Goal: Information Seeking & Learning: Compare options

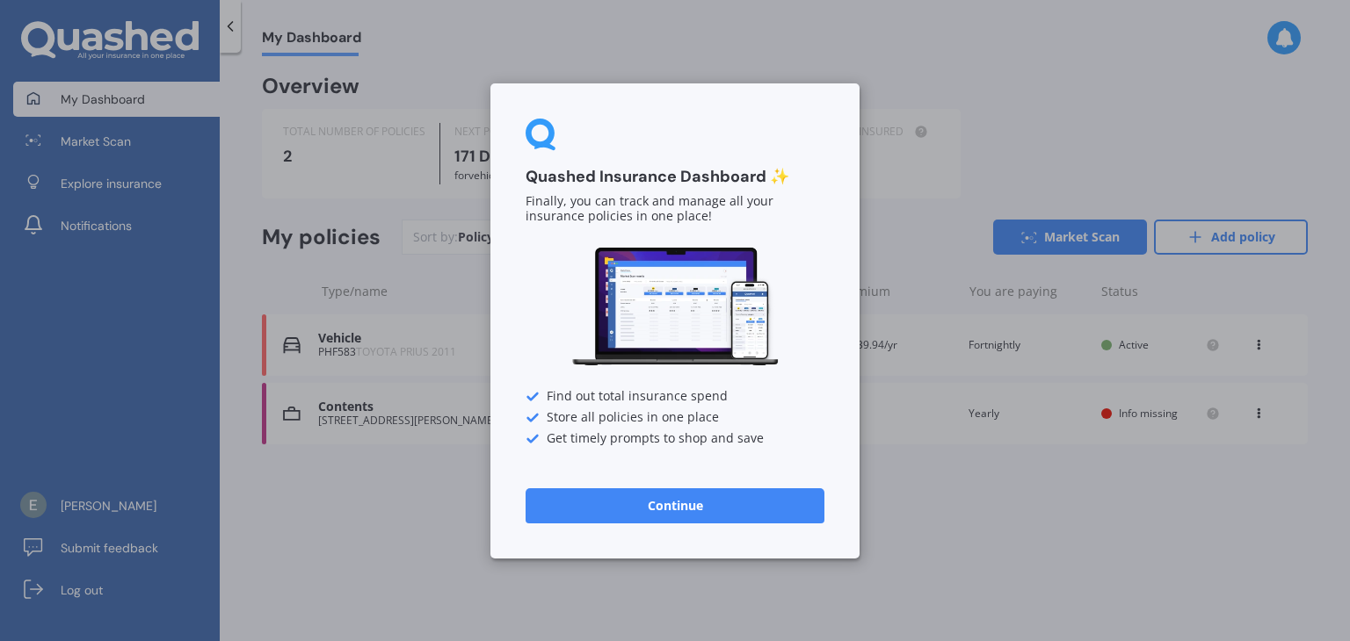
click at [721, 502] on button "Continue" at bounding box center [674, 505] width 299 height 35
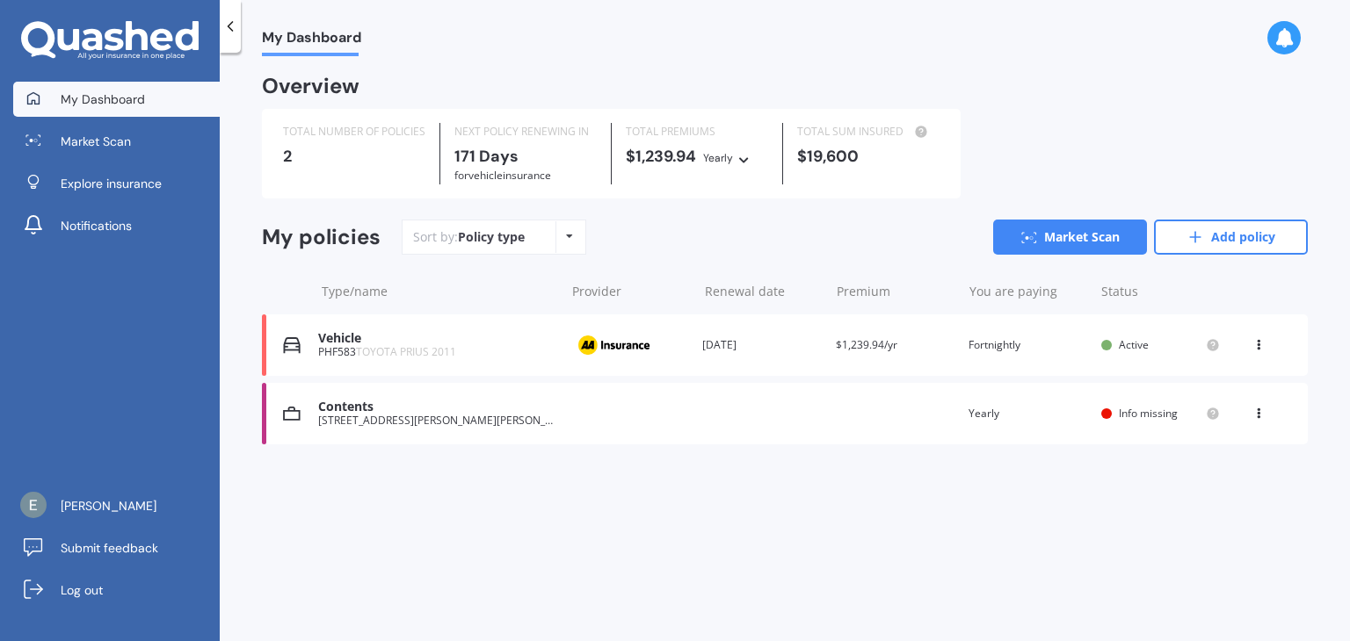
click at [361, 423] on div "[STREET_ADDRESS][PERSON_NAME][PERSON_NAME]" at bounding box center [436, 421] width 237 height 12
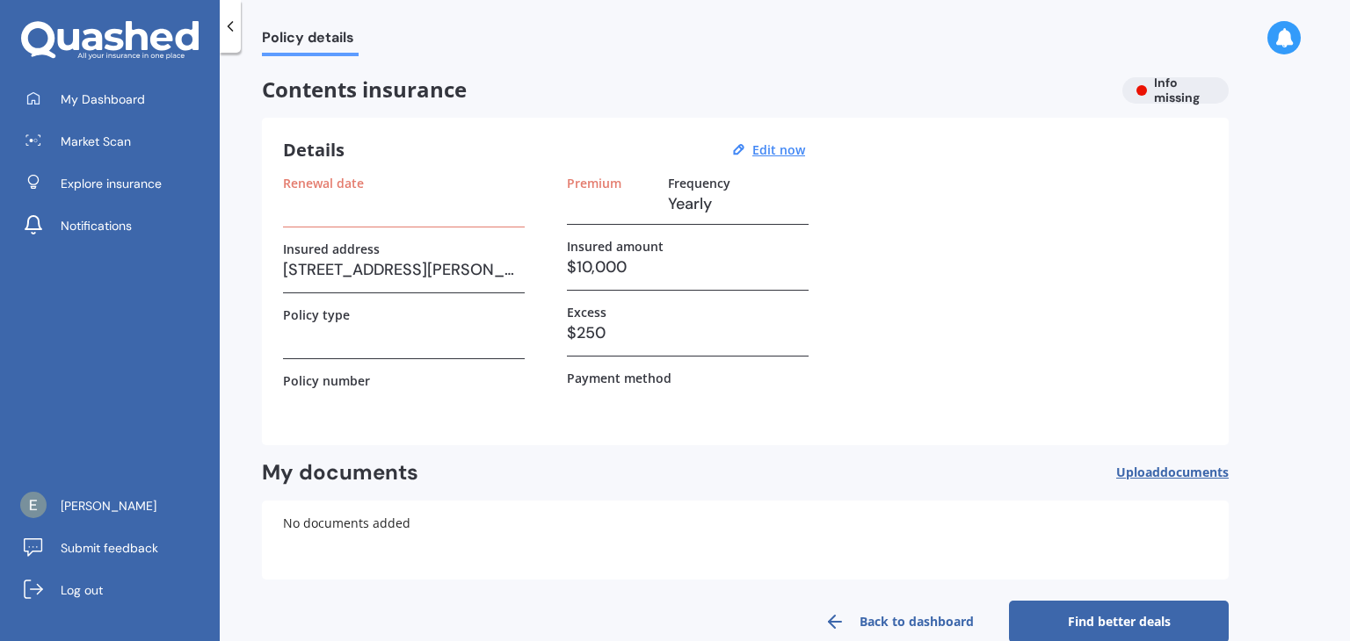
scroll to position [33, 0]
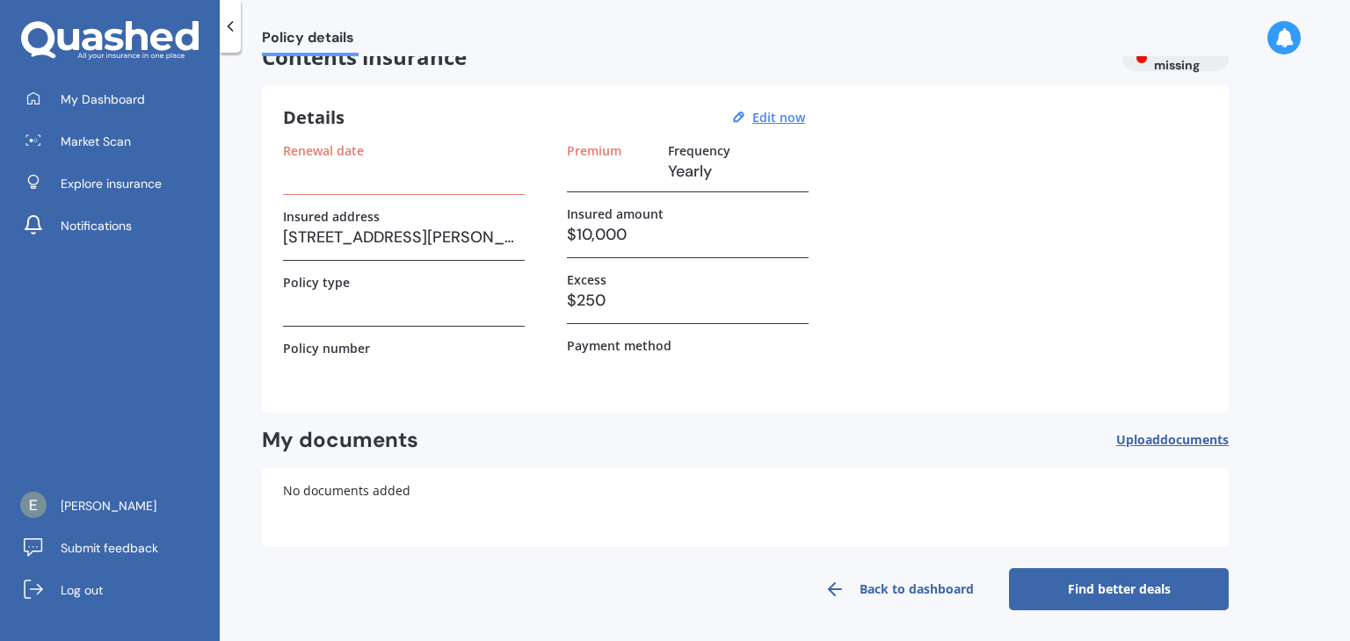
click at [900, 584] on link "Back to dashboard" at bounding box center [899, 590] width 220 height 42
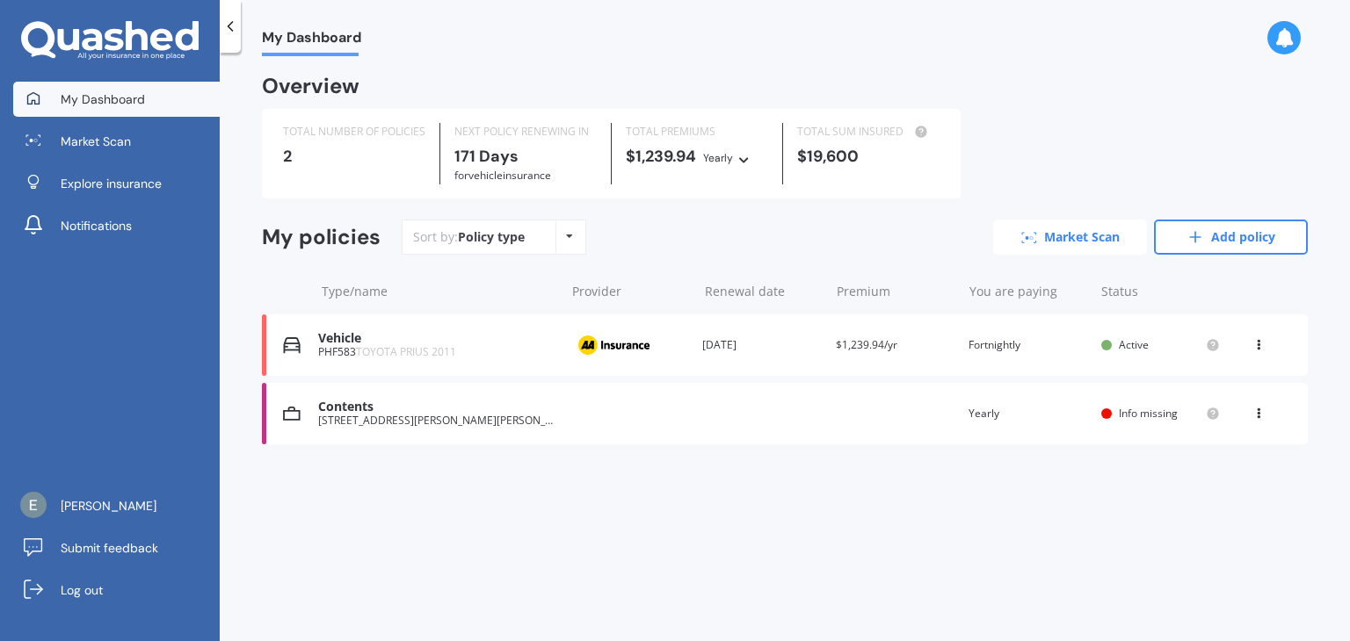
click at [1077, 231] on link "Market Scan" at bounding box center [1070, 237] width 154 height 35
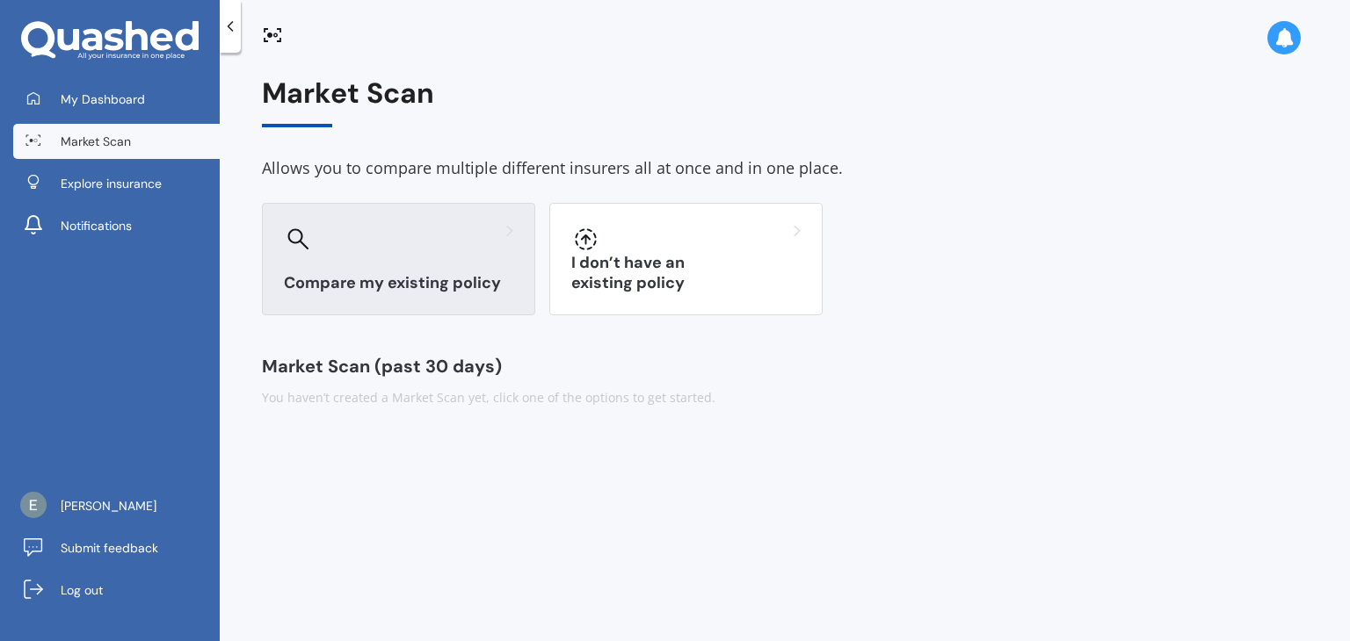
click at [446, 254] on div "Compare my existing policy" at bounding box center [398, 259] width 273 height 112
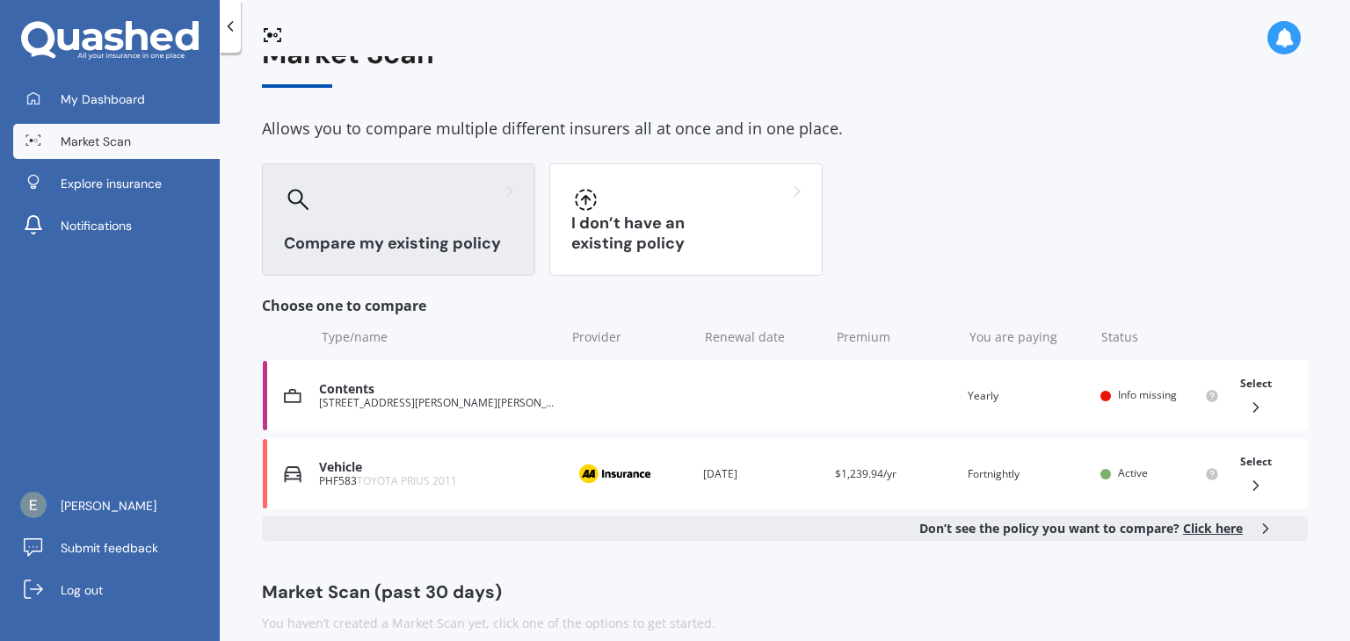
scroll to position [62, 0]
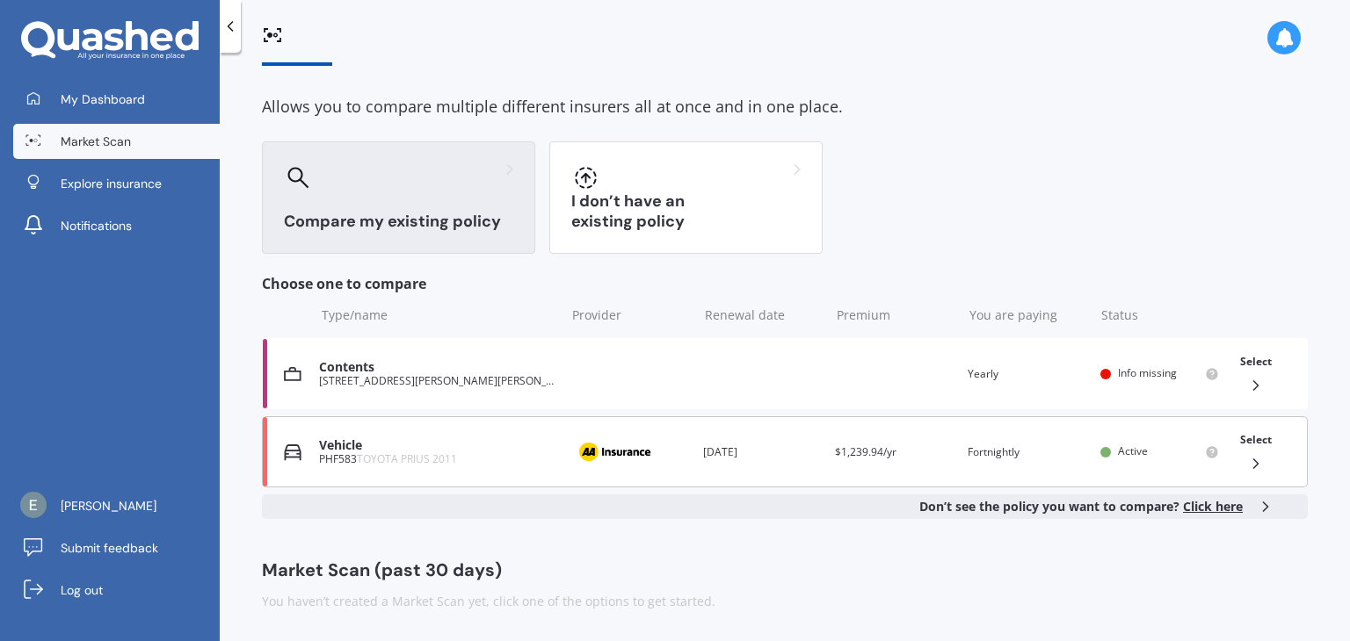
click at [1254, 467] on polyline at bounding box center [1256, 464] width 4 height 9
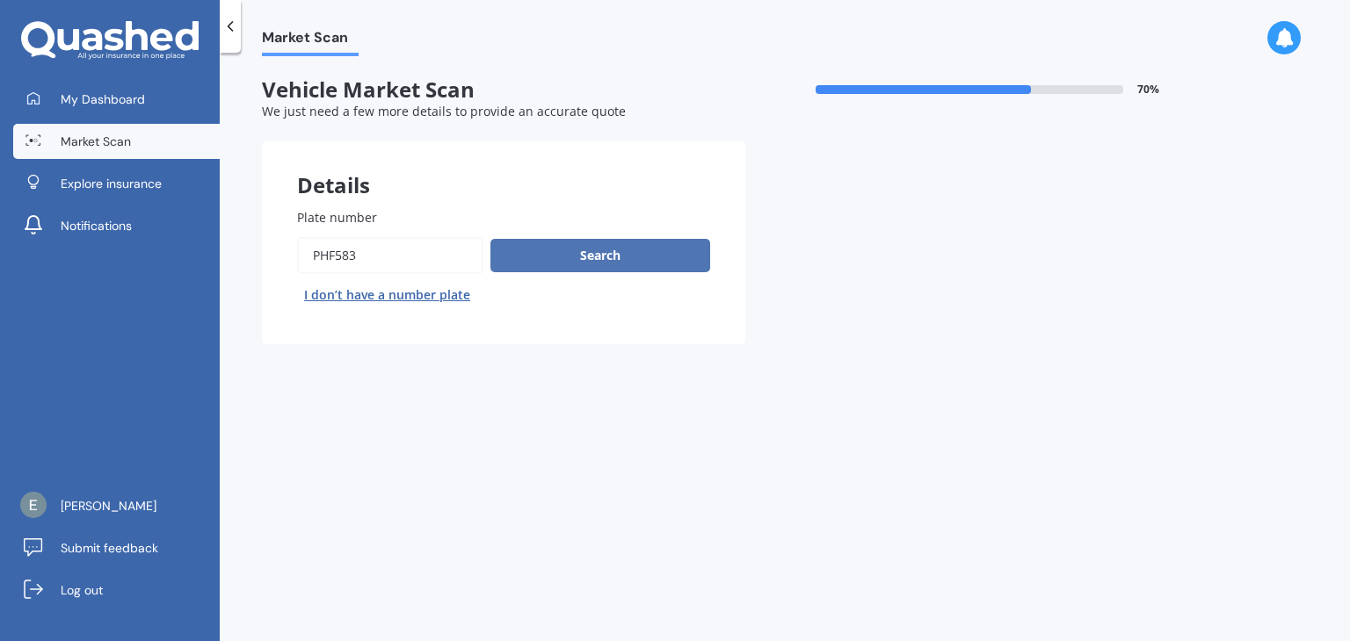
click at [635, 257] on button "Search" at bounding box center [600, 255] width 220 height 33
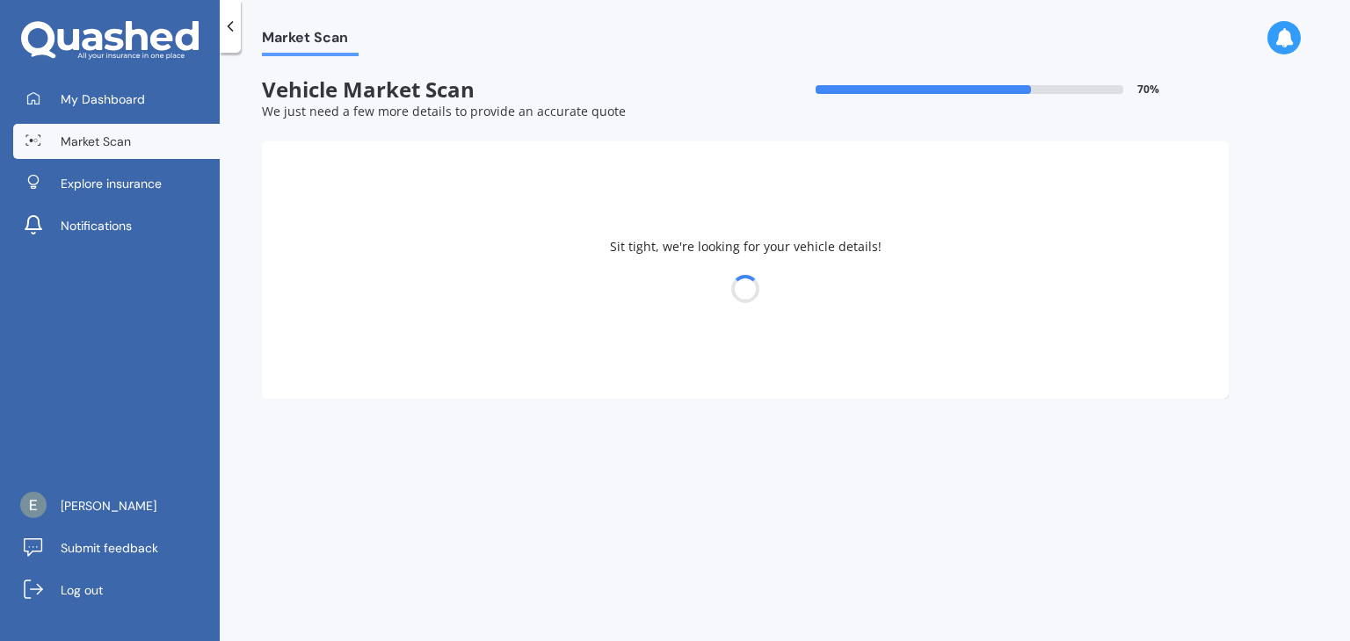
select select "TOYOTA"
select select "PRIUS"
select select "15"
select select "10"
select select "1984"
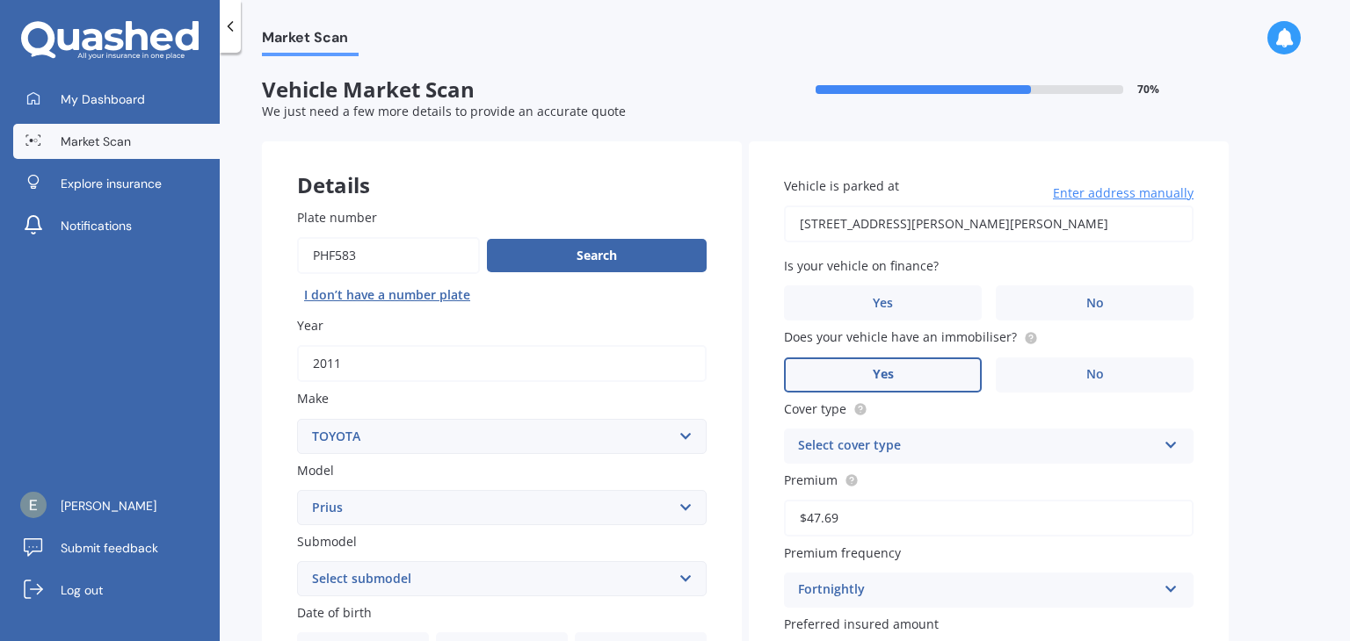
scroll to position [88, 0]
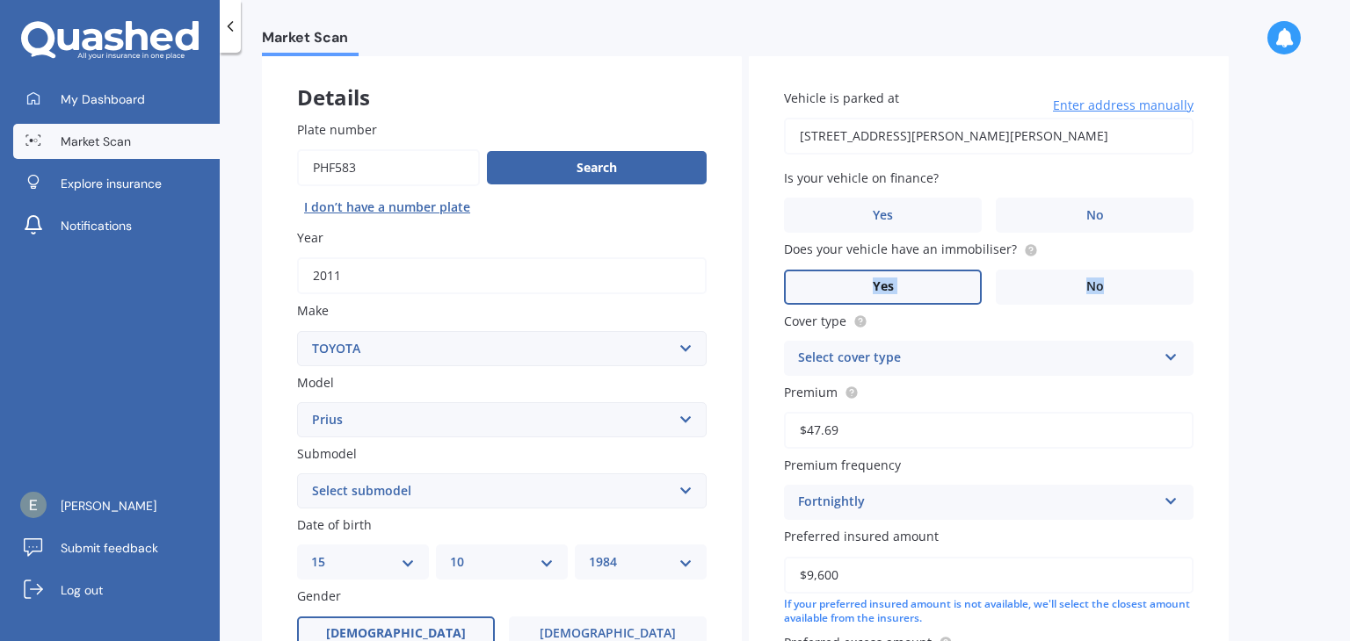
drag, startPoint x: 1021, startPoint y: 254, endPoint x: 1262, endPoint y: 255, distance: 240.8
click at [1258, 255] on div "Market Scan Vehicle Market Scan 70 % We just need a few more details to provide…" at bounding box center [785, 350] width 1130 height 589
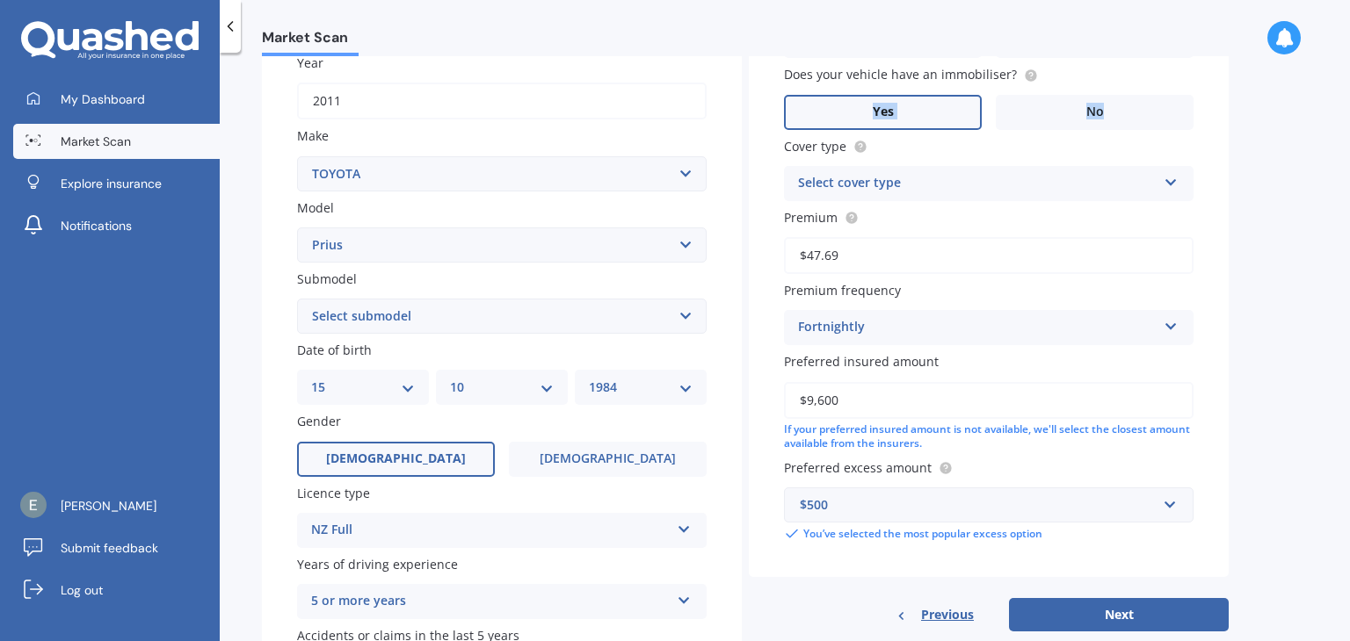
scroll to position [264, 0]
click at [927, 181] on div "Select cover type" at bounding box center [977, 182] width 359 height 21
click at [842, 219] on span "Comprehensive" at bounding box center [845, 216] width 93 height 17
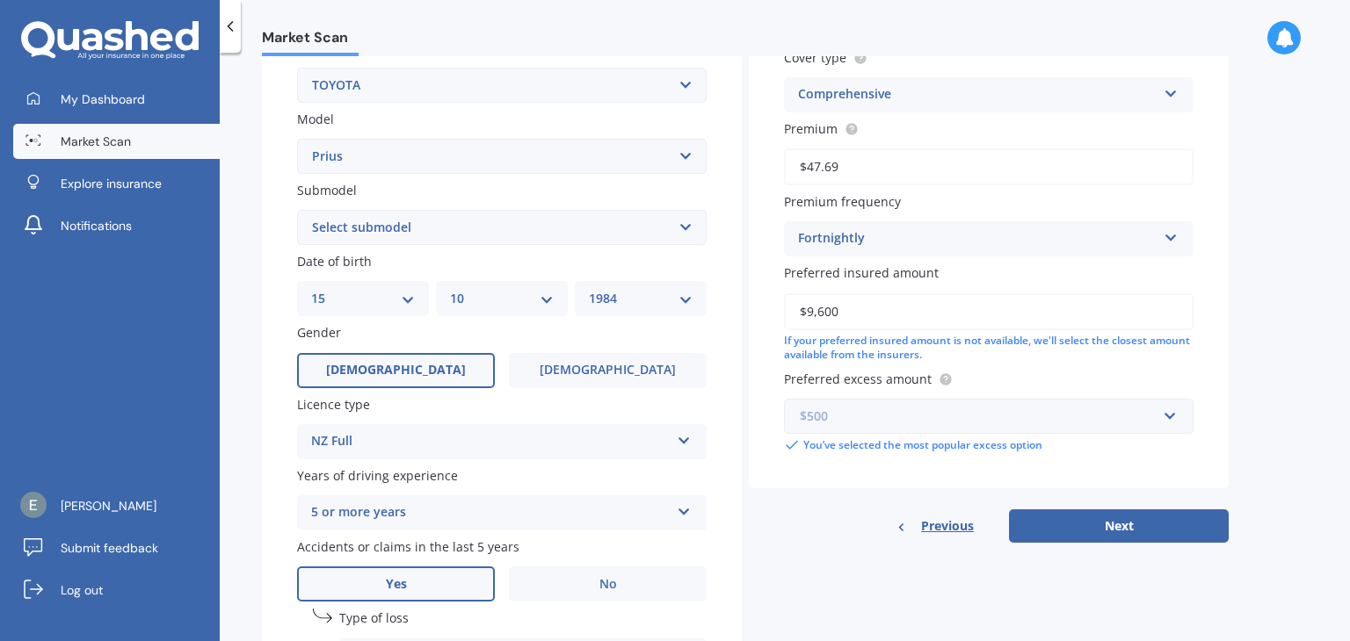
click at [942, 405] on input "text" at bounding box center [983, 416] width 394 height 33
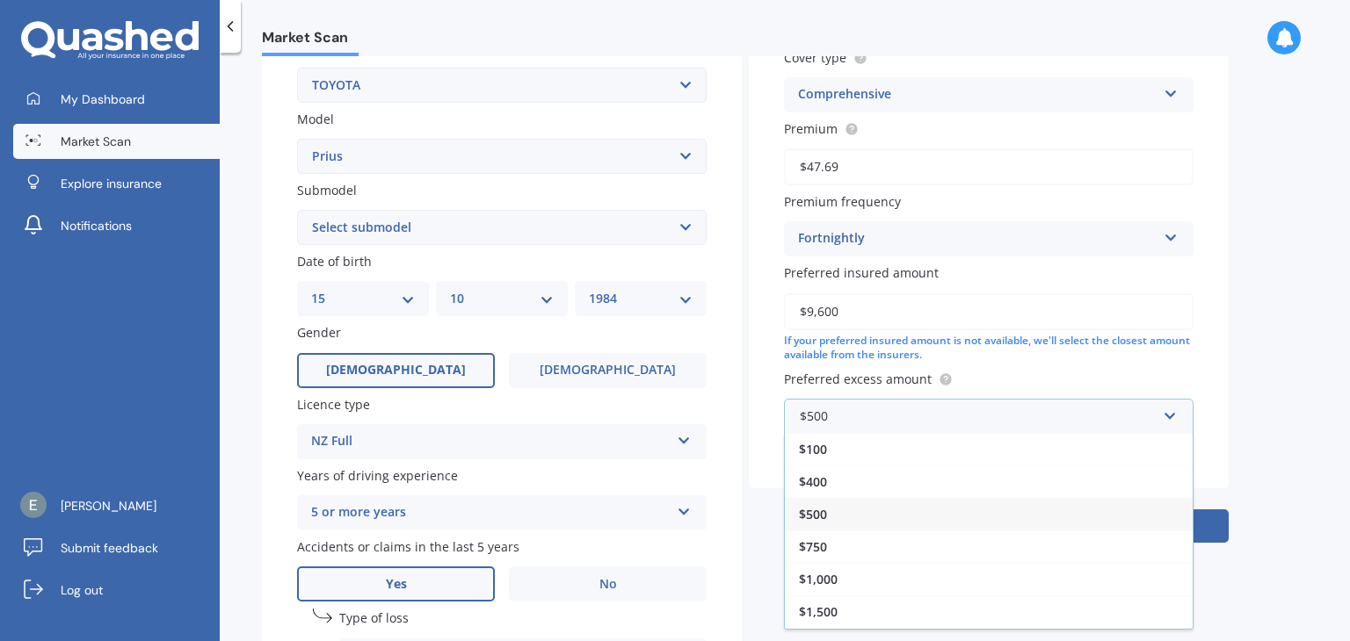
click at [830, 511] on div "$500" at bounding box center [989, 514] width 408 height 33
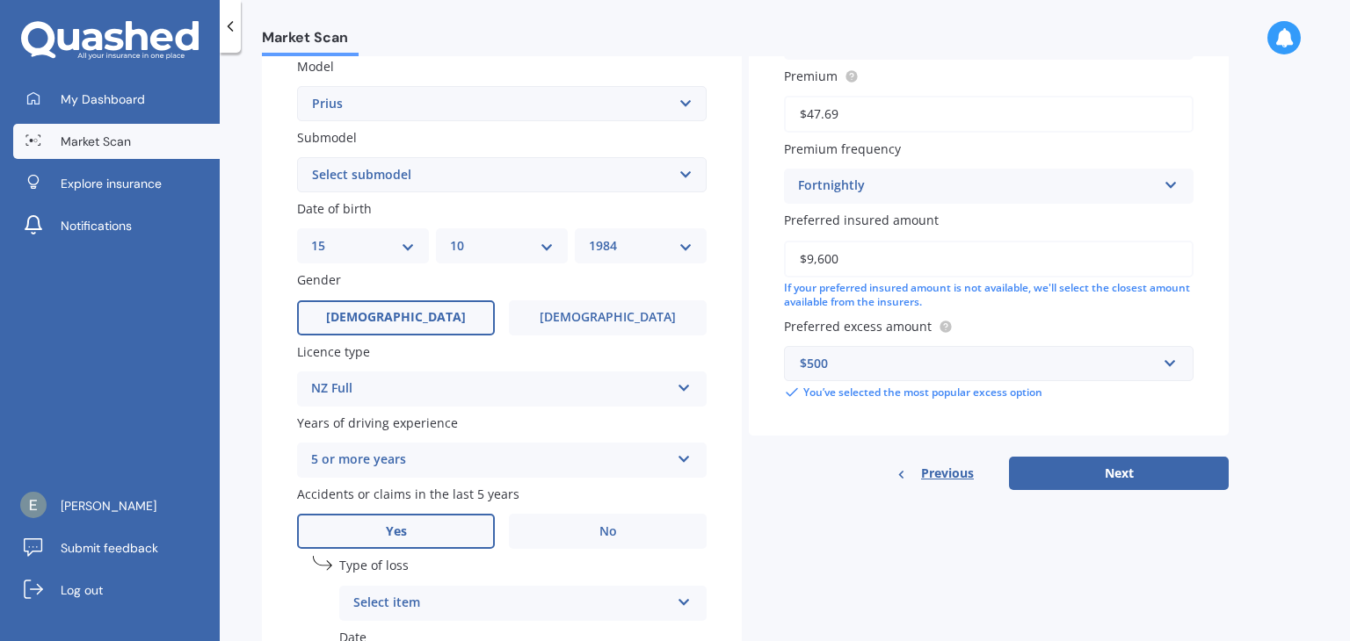
scroll to position [320, 0]
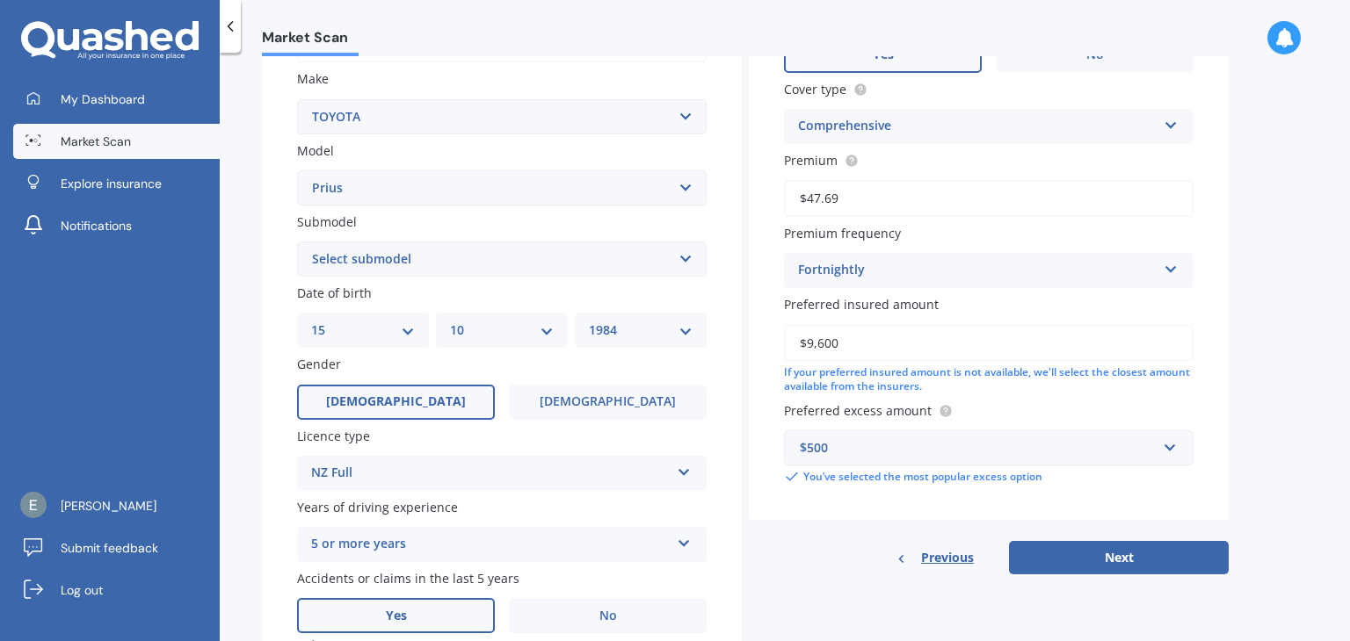
click at [353, 255] on select "Select submodel (All other) Hybrid" at bounding box center [502, 259] width 410 height 35
select select "HYBRID"
click at [297, 242] on select "Select submodel (All other) Hybrid" at bounding box center [502, 259] width 410 height 35
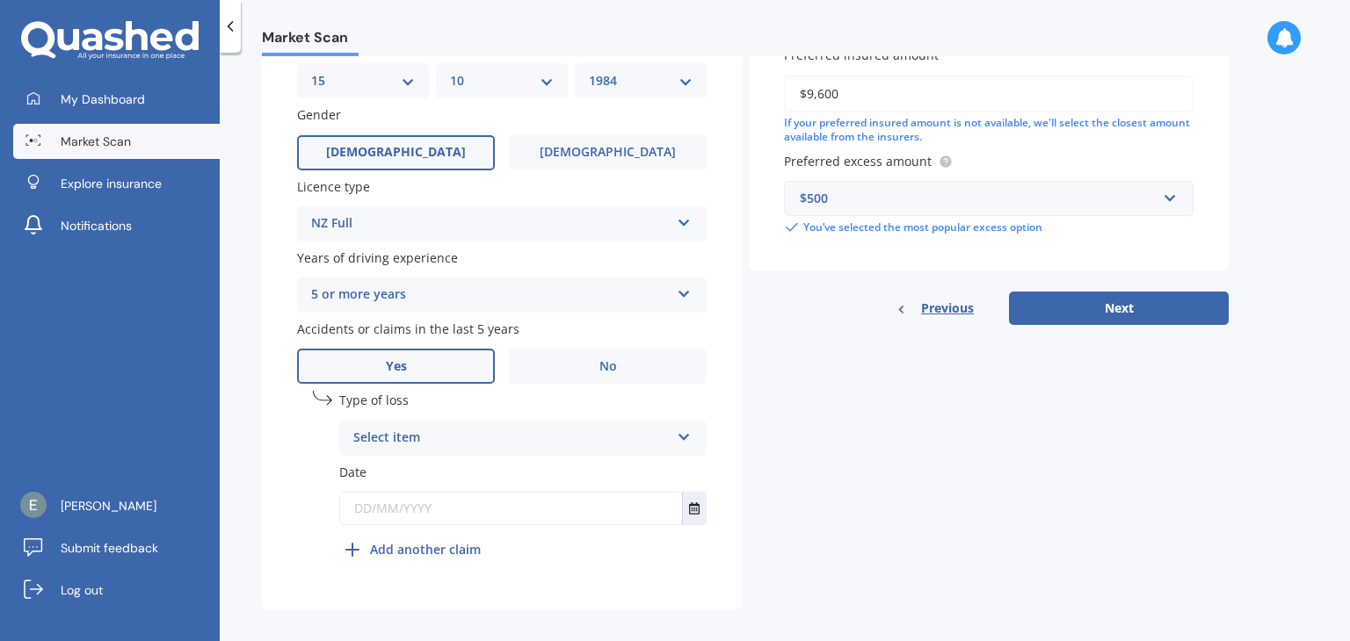
scroll to position [583, 0]
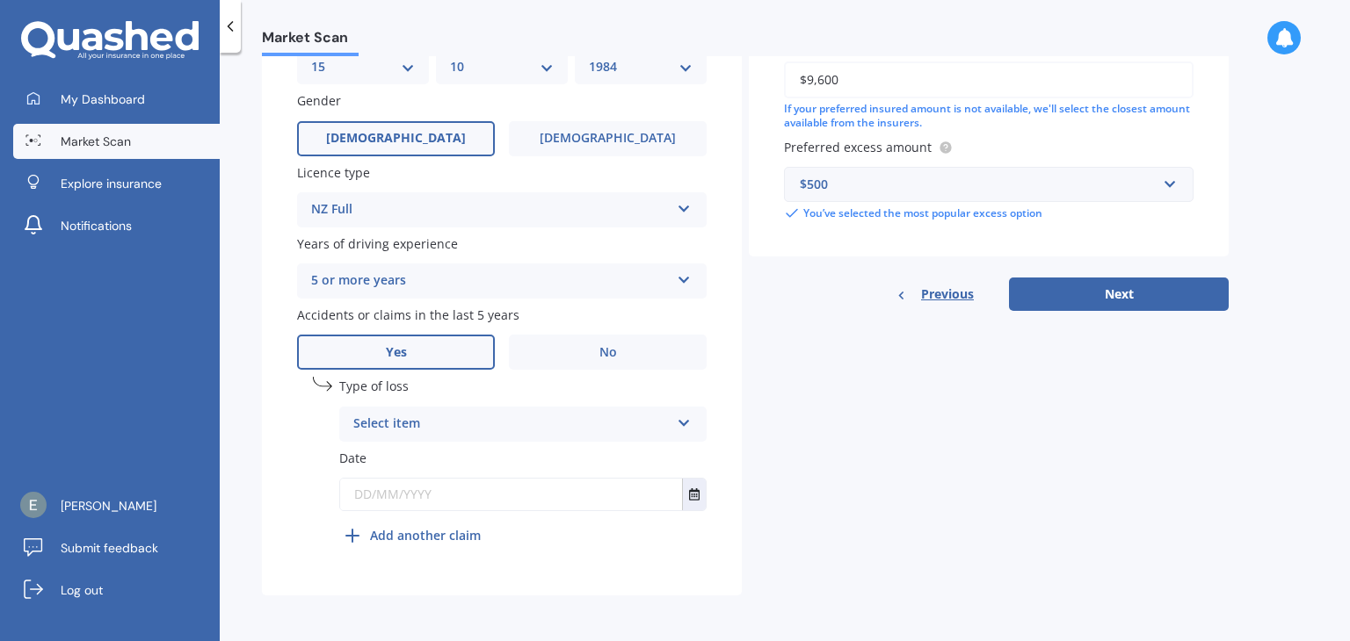
click at [447, 420] on div "Select item" at bounding box center [511, 424] width 316 height 21
click at [430, 461] on span "At fault accident" at bounding box center [403, 458] width 99 height 17
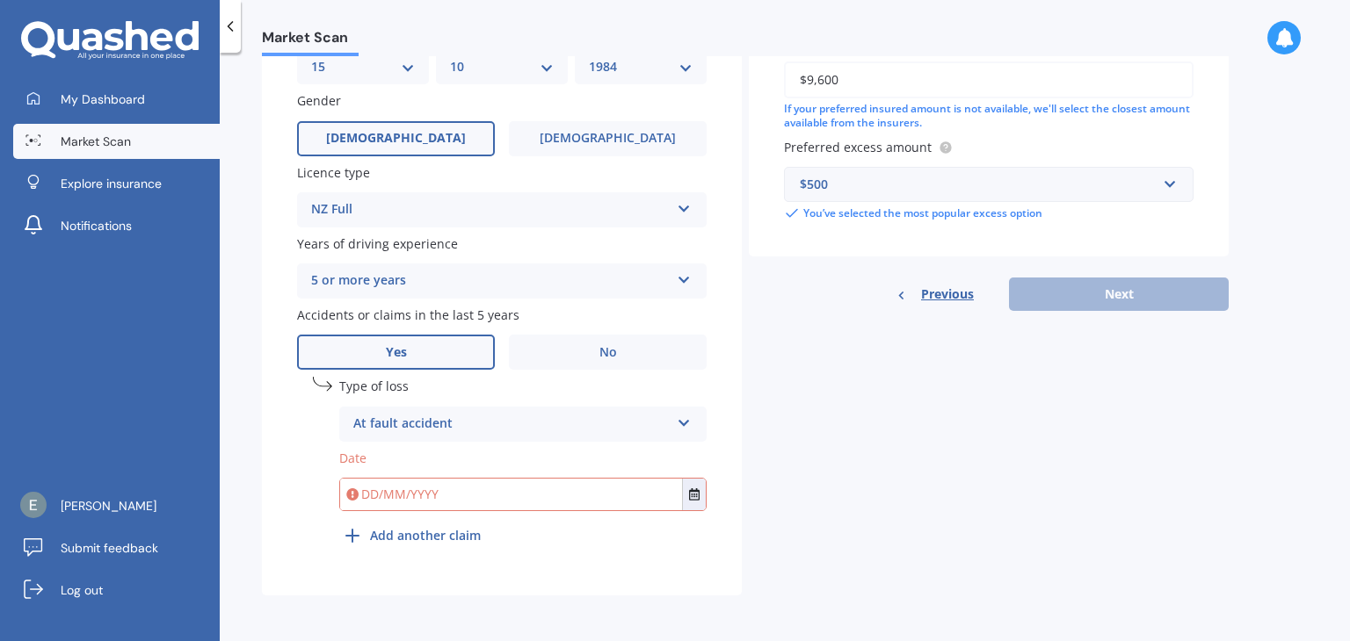
click at [370, 490] on input "text" at bounding box center [511, 495] width 342 height 32
drag, startPoint x: 373, startPoint y: 494, endPoint x: 344, endPoint y: 489, distance: 29.3
click at [344, 489] on input "[DATE]" at bounding box center [511, 495] width 342 height 32
type input "/04/2024"
type input "[DATE]"
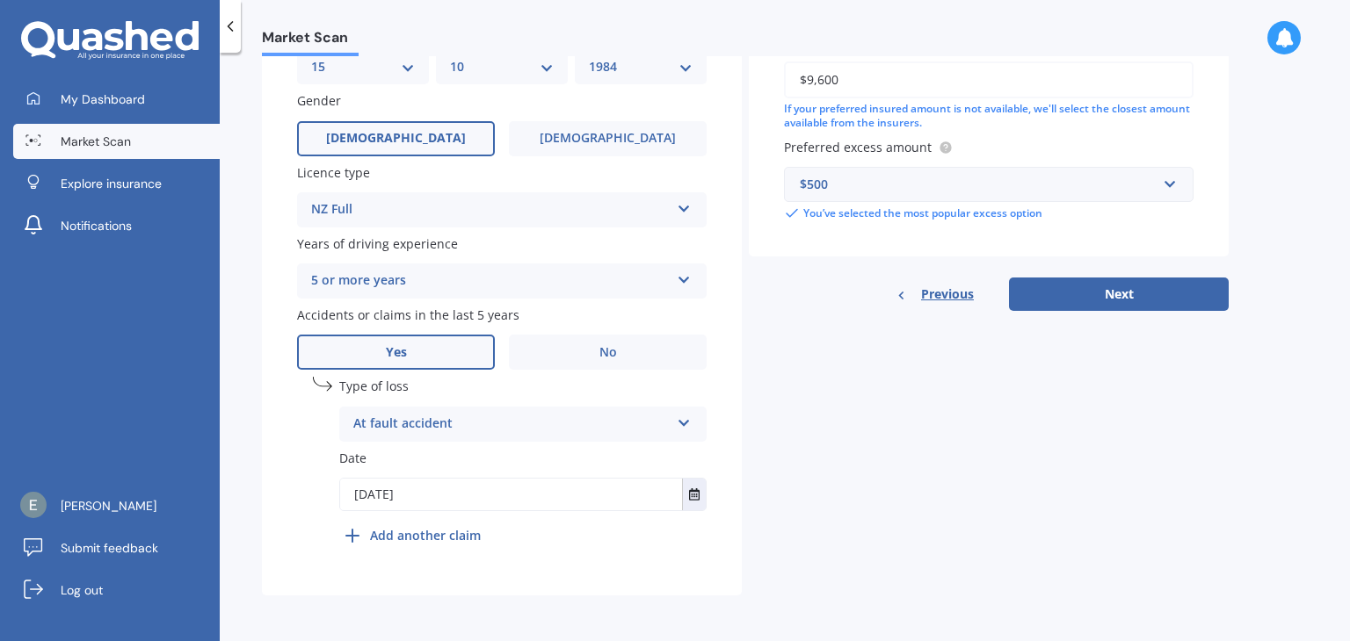
click at [441, 539] on b "Add another claim" at bounding box center [425, 535] width 111 height 18
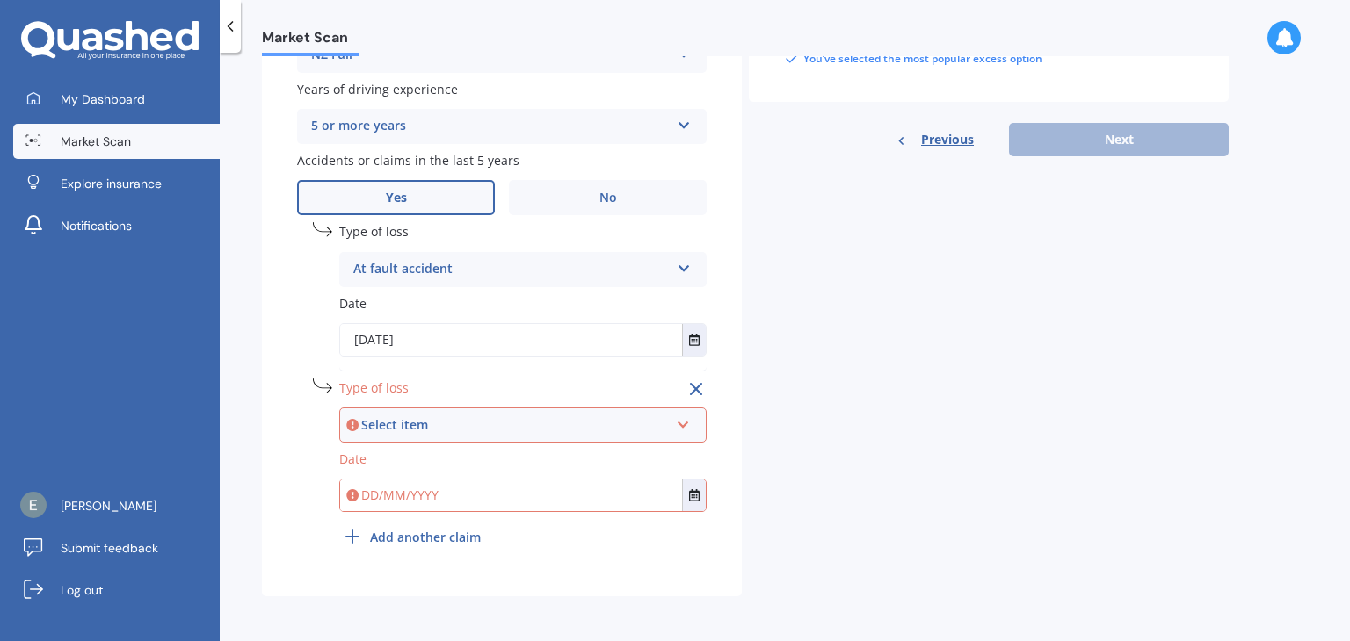
scroll to position [739, 0]
click at [439, 420] on div "Select item" at bounding box center [515, 424] width 308 height 19
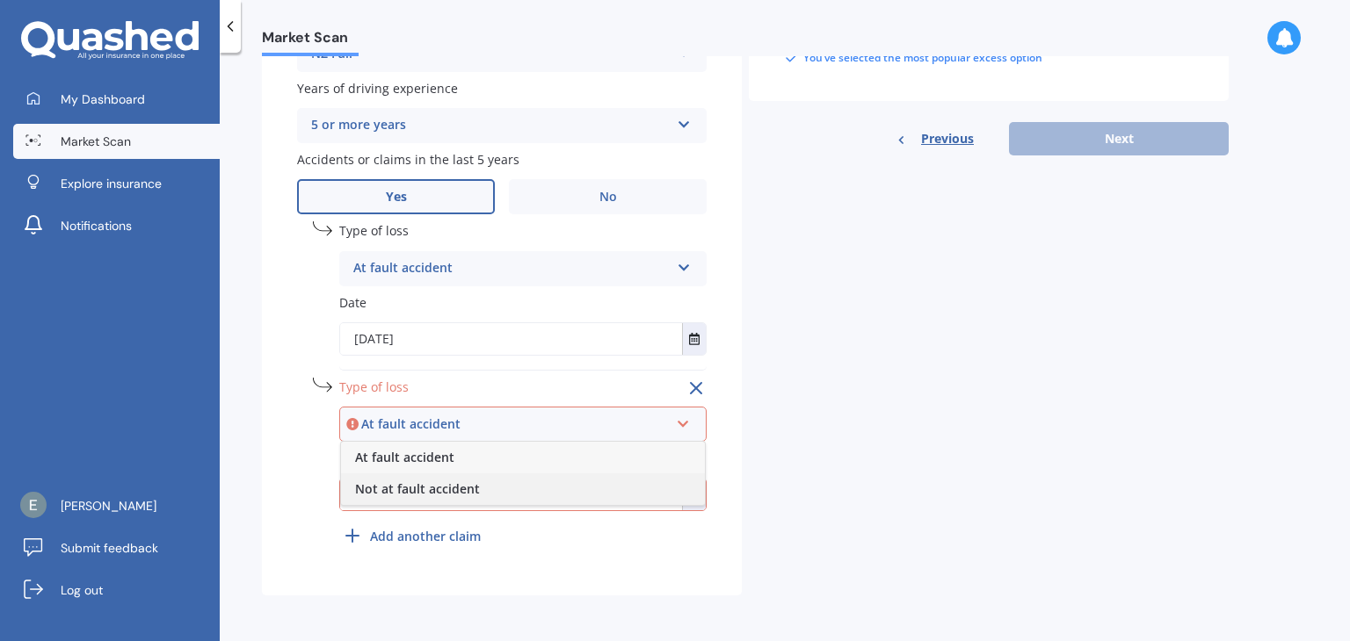
click at [398, 491] on span "Not at fault accident" at bounding box center [417, 489] width 125 height 17
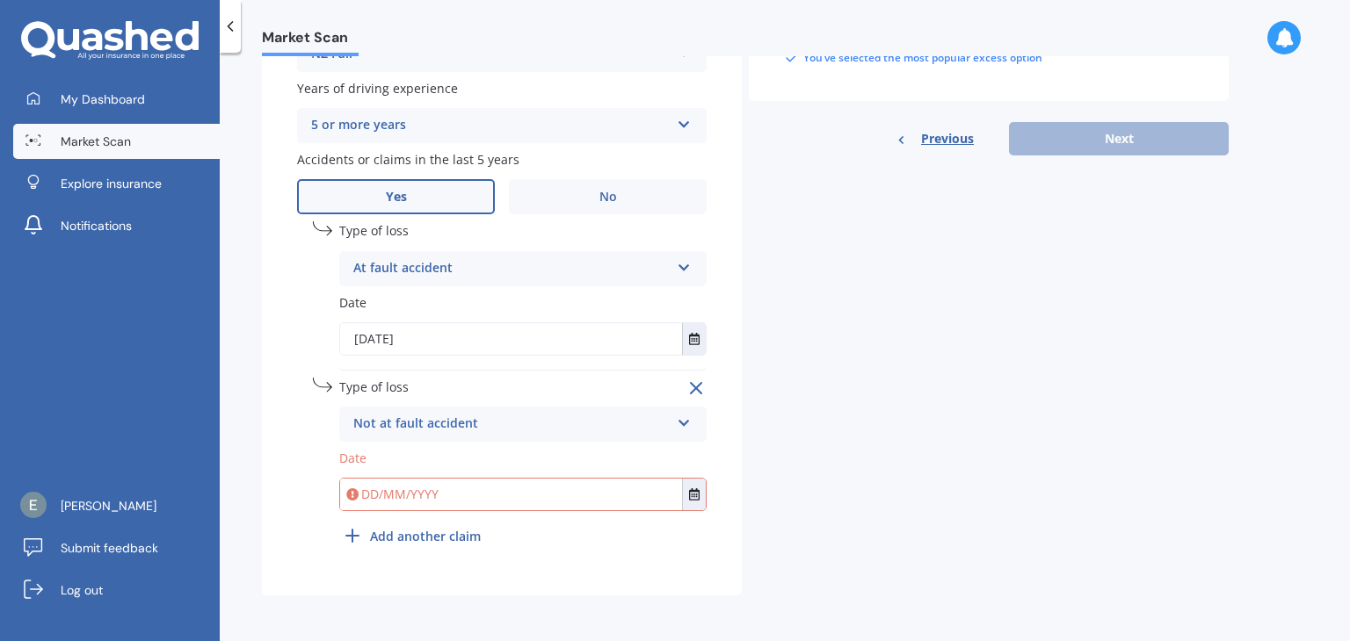
click at [377, 499] on input "text" at bounding box center [511, 495] width 342 height 32
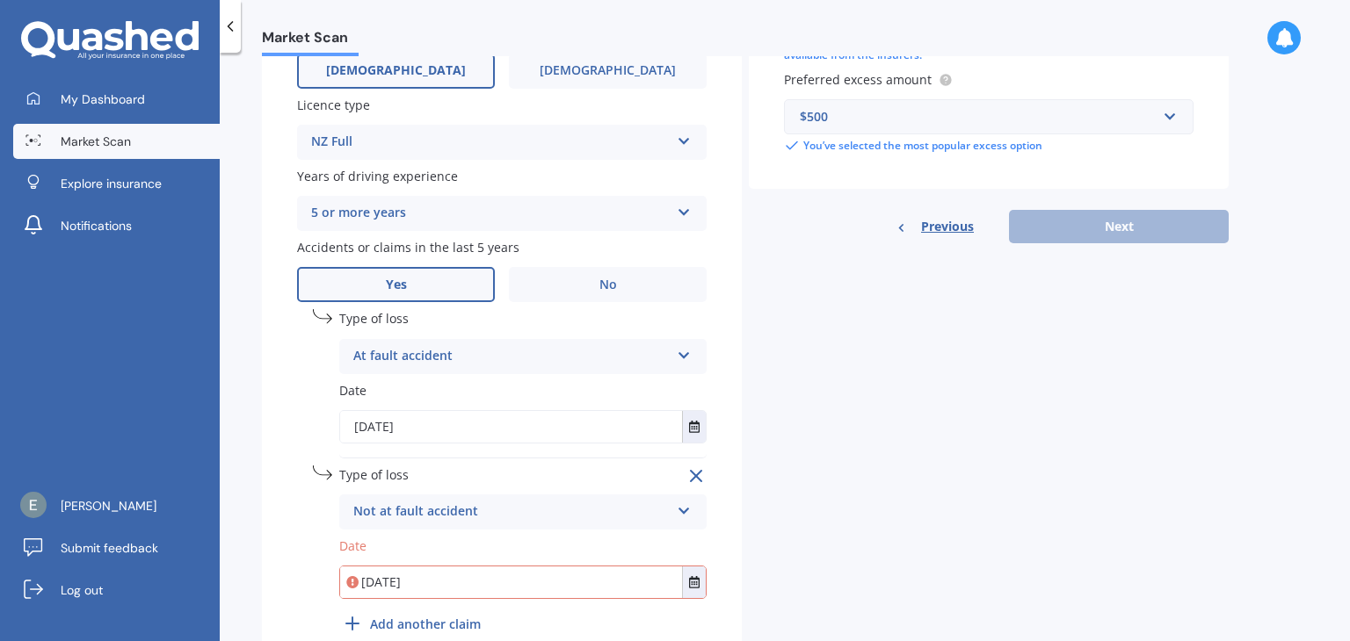
type input "[DATE]"
click at [877, 439] on div "Details Plate number Search I don’t have a number plate Year [DATE] Make Select…" at bounding box center [745, 87] width 967 height 1194
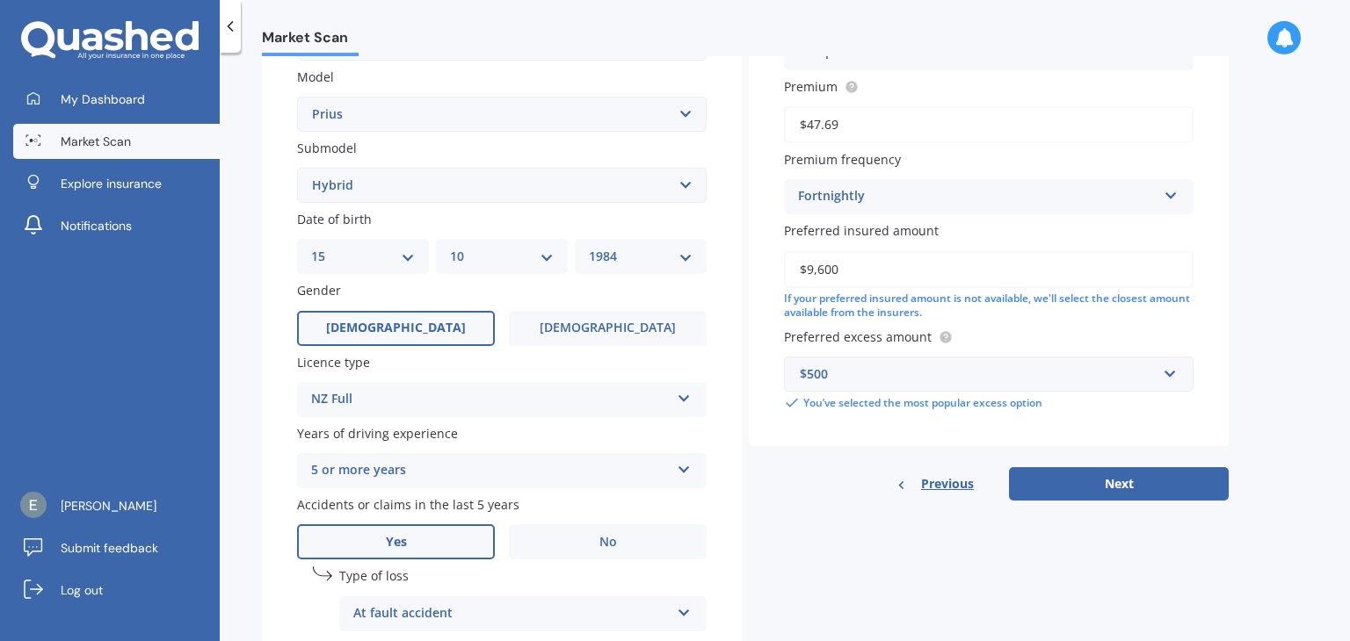
scroll to position [739, 0]
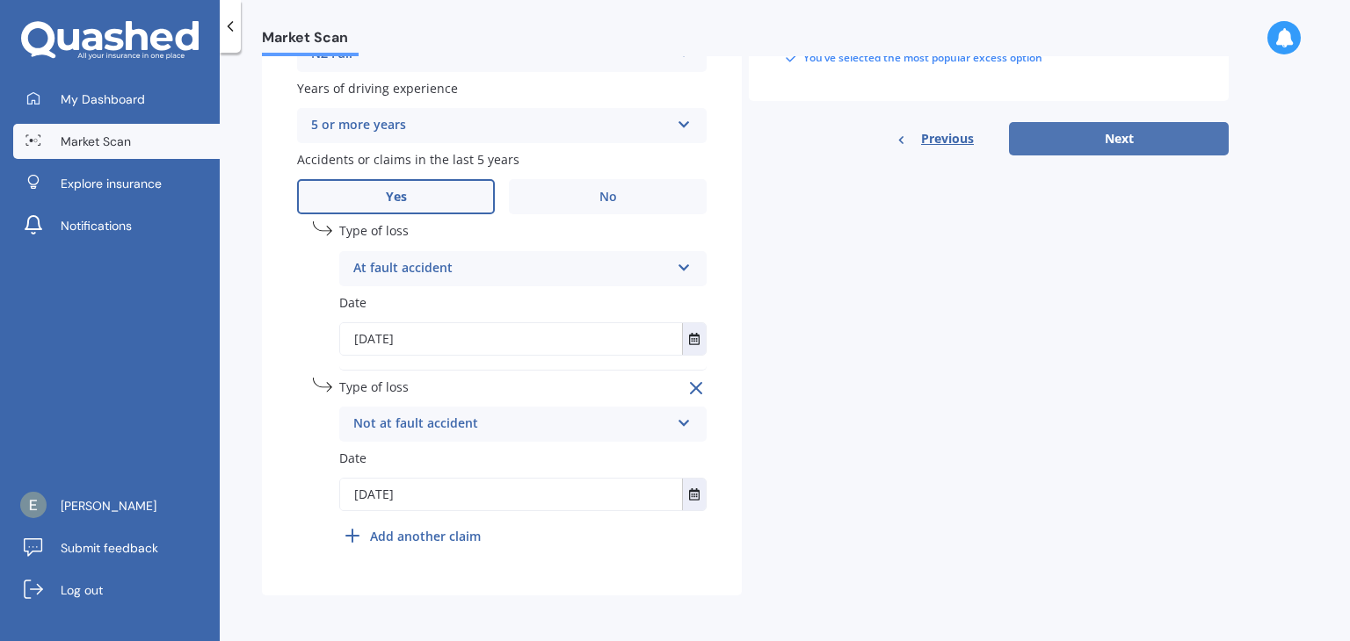
click at [1178, 133] on button "Next" at bounding box center [1119, 138] width 220 height 33
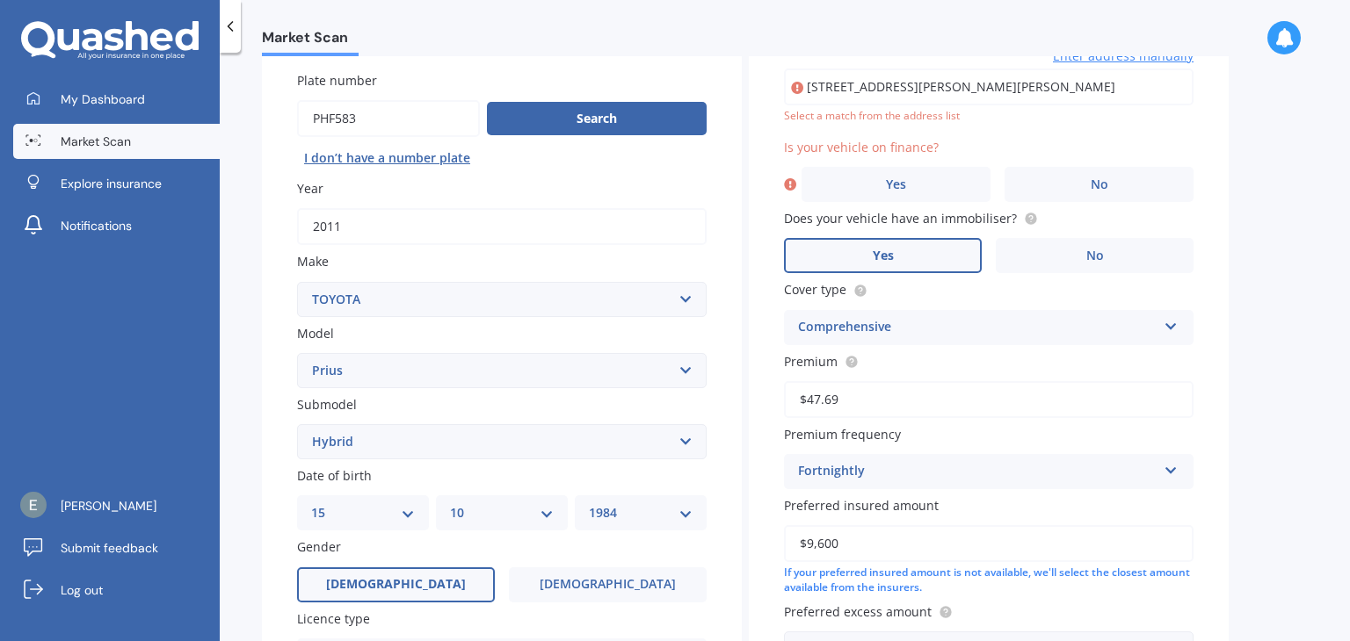
scroll to position [120, 0]
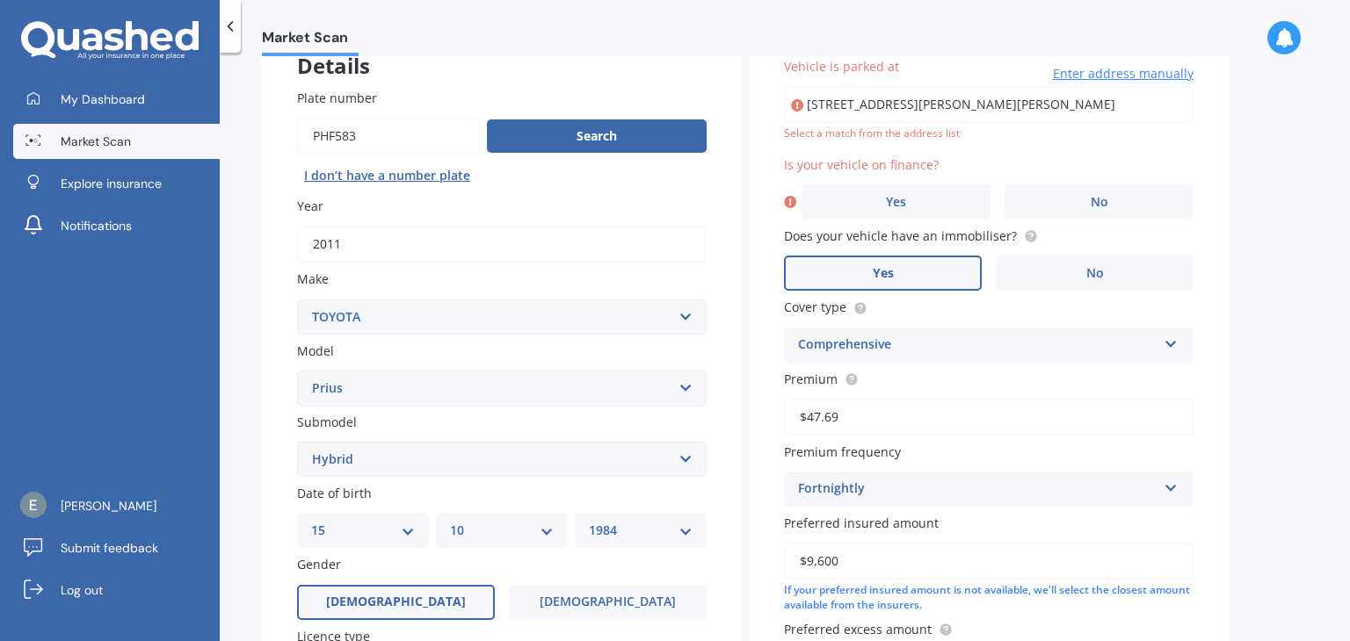
type input "[STREET_ADDRESS][PERSON_NAME][PERSON_NAME]"
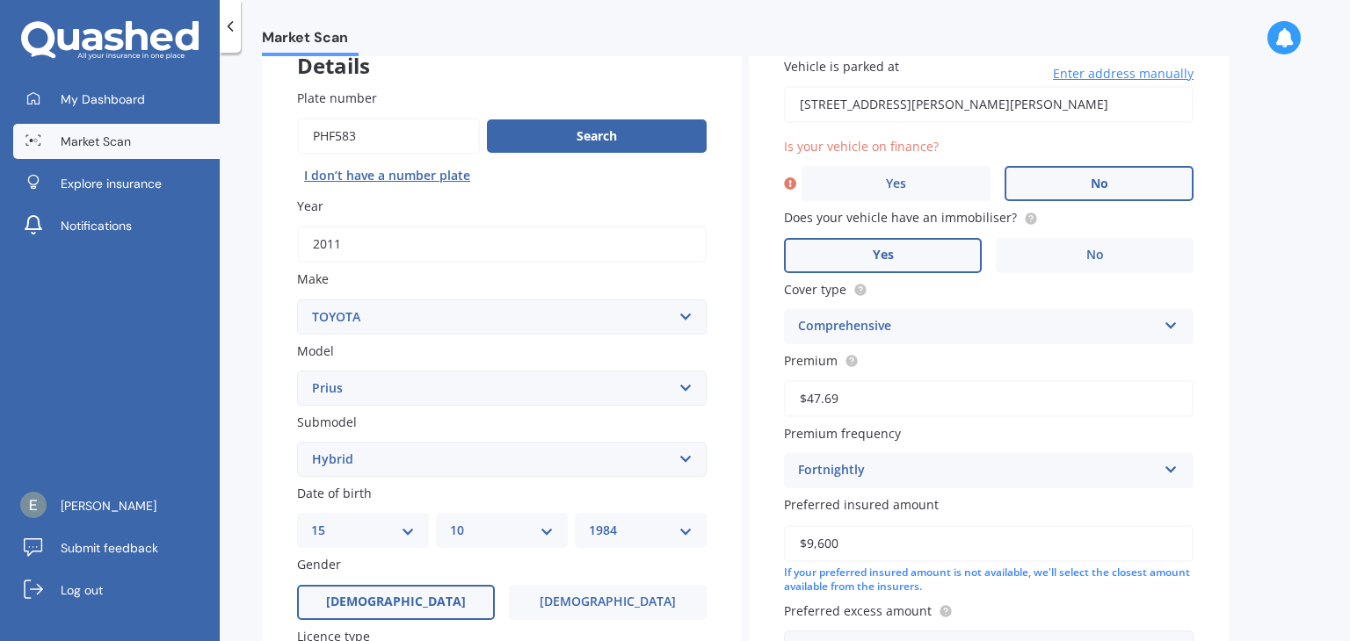
click at [1093, 180] on span "No" at bounding box center [1100, 184] width 18 height 15
click at [0, 0] on input "No" at bounding box center [0, 0] width 0 height 0
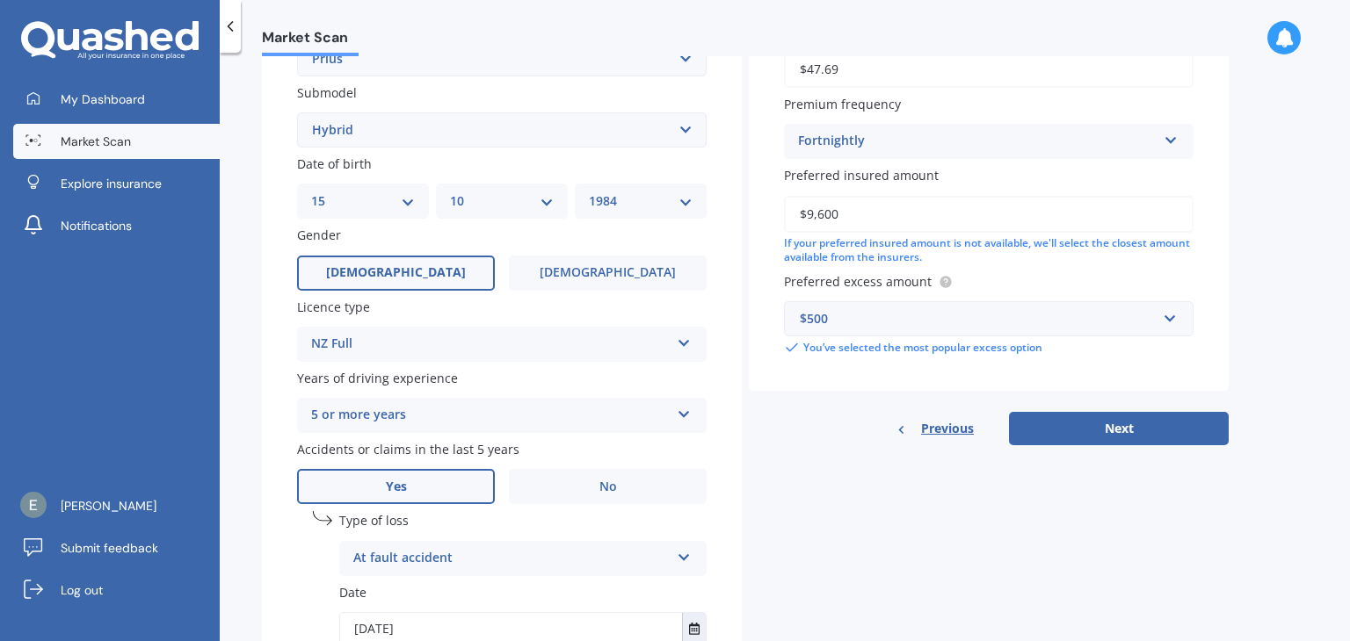
scroll to position [559, 0]
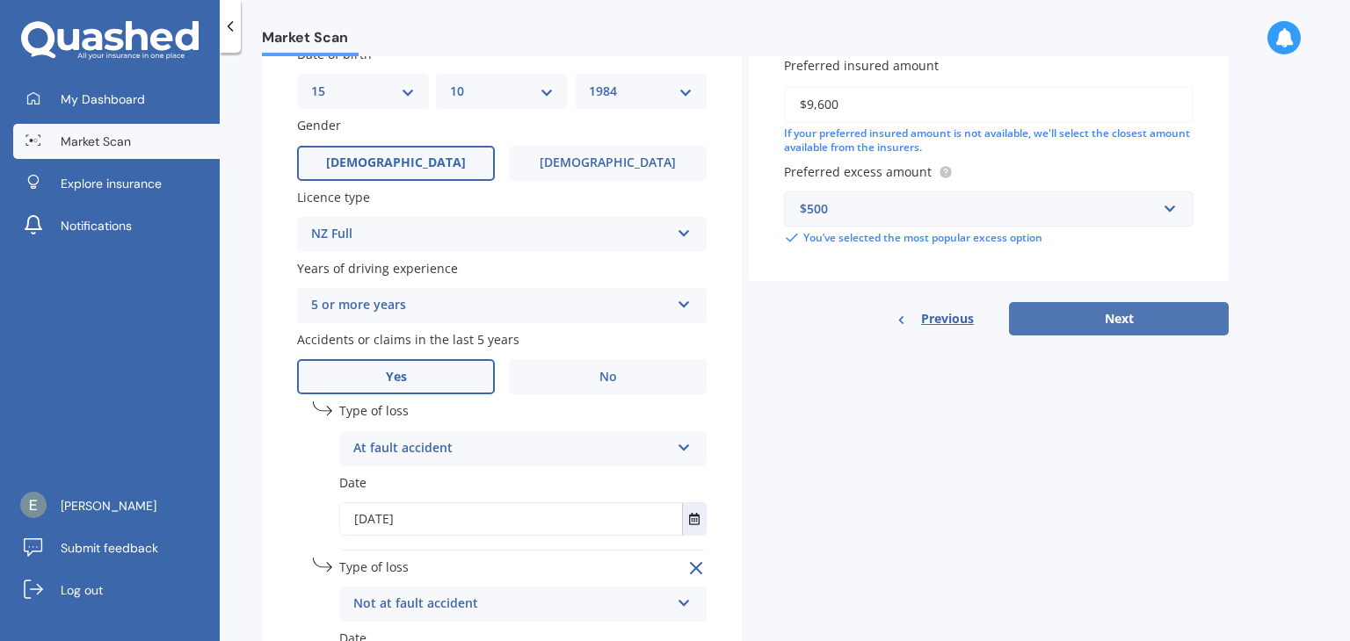
click at [1139, 317] on button "Next" at bounding box center [1119, 318] width 220 height 33
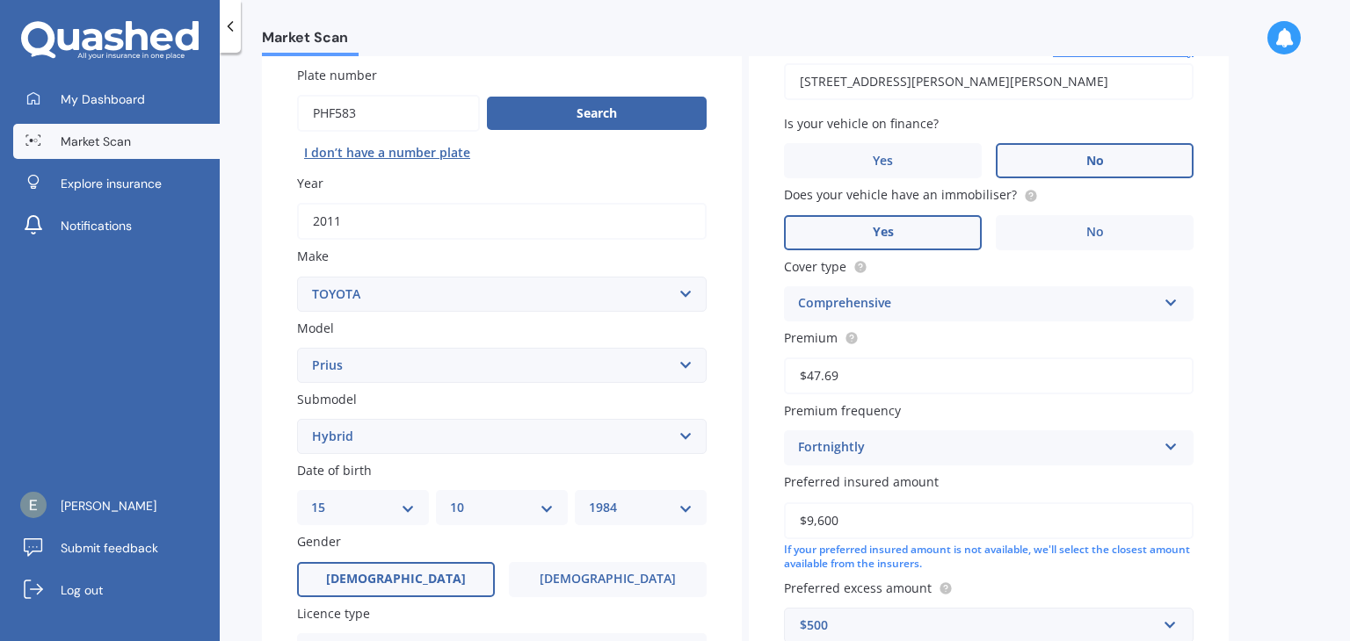
select select "15"
select select "10"
select select "1984"
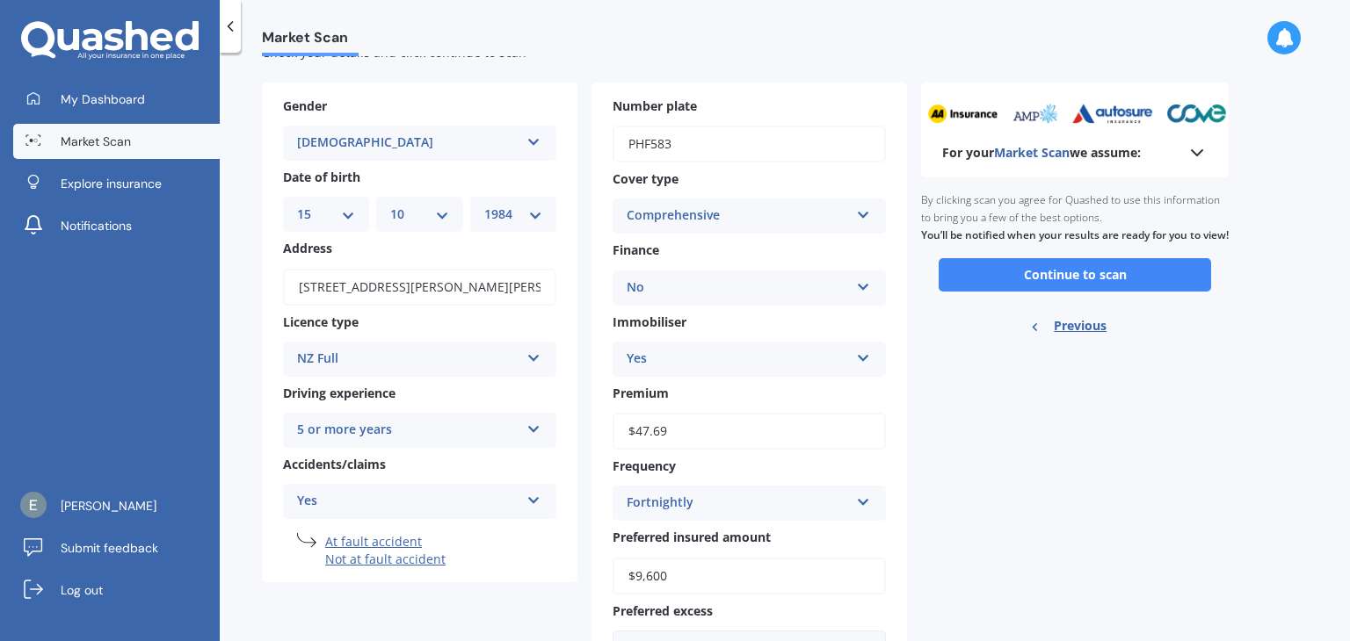
scroll to position [142, 0]
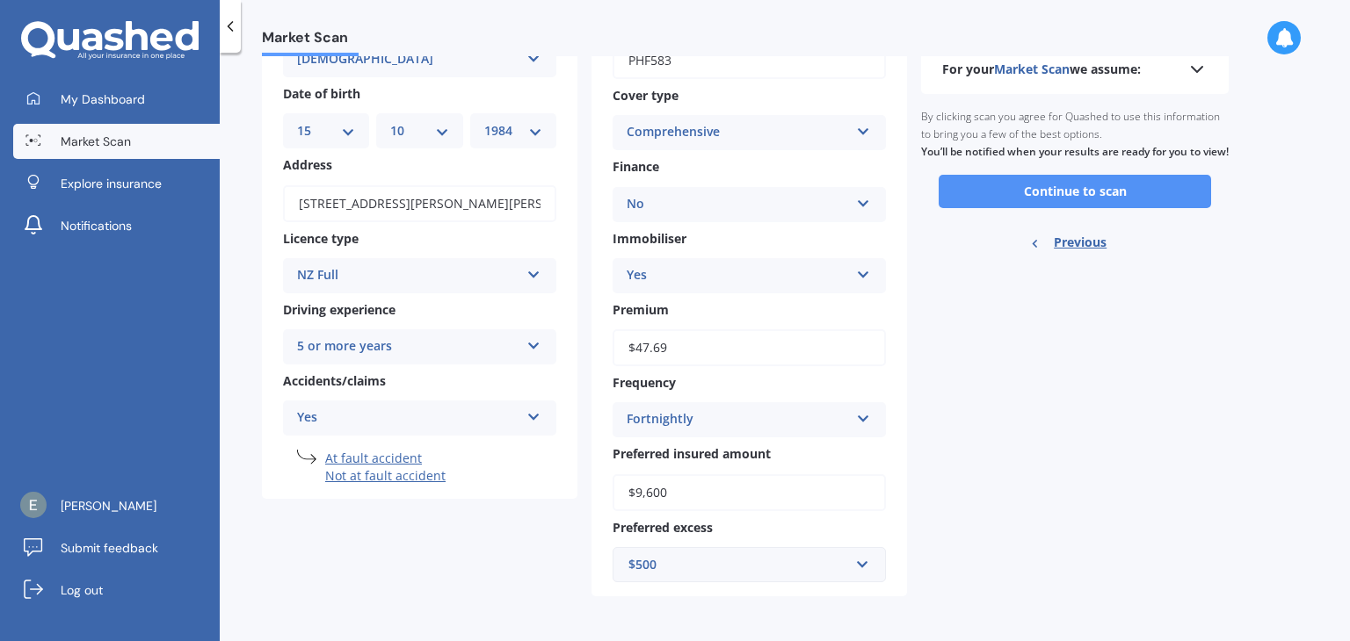
click at [1071, 208] on button "Continue to scan" at bounding box center [1075, 191] width 272 height 33
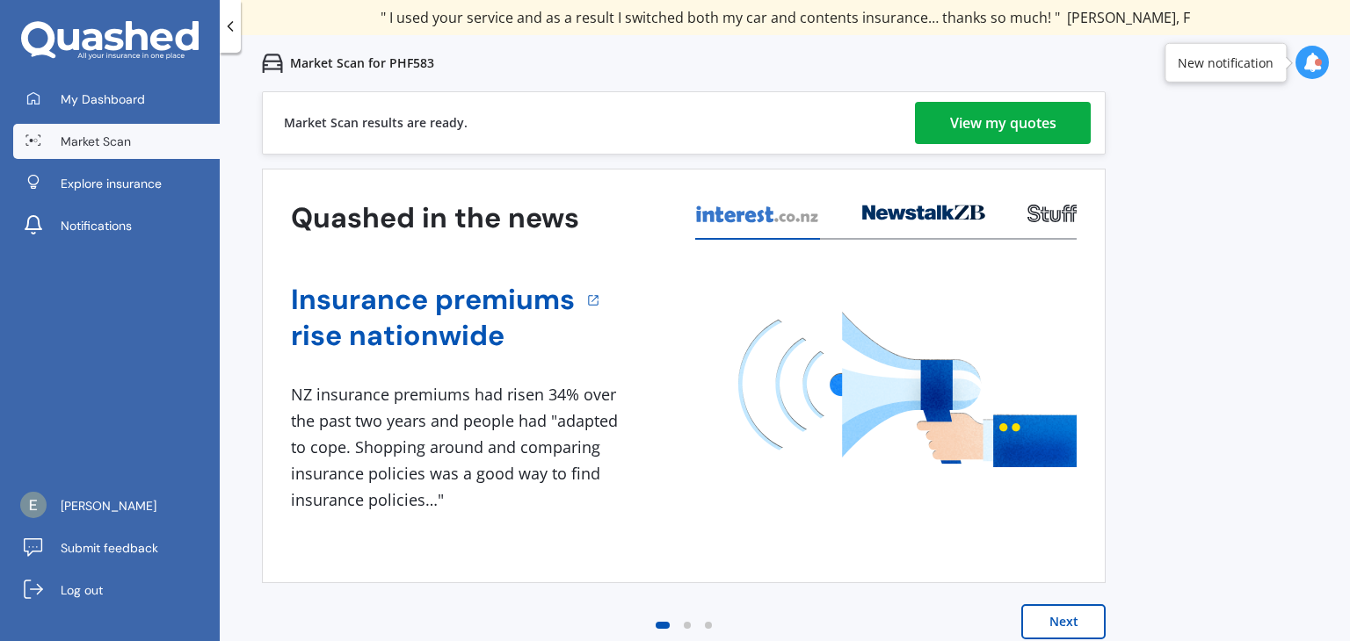
click at [1055, 627] on button "Next" at bounding box center [1063, 622] width 84 height 35
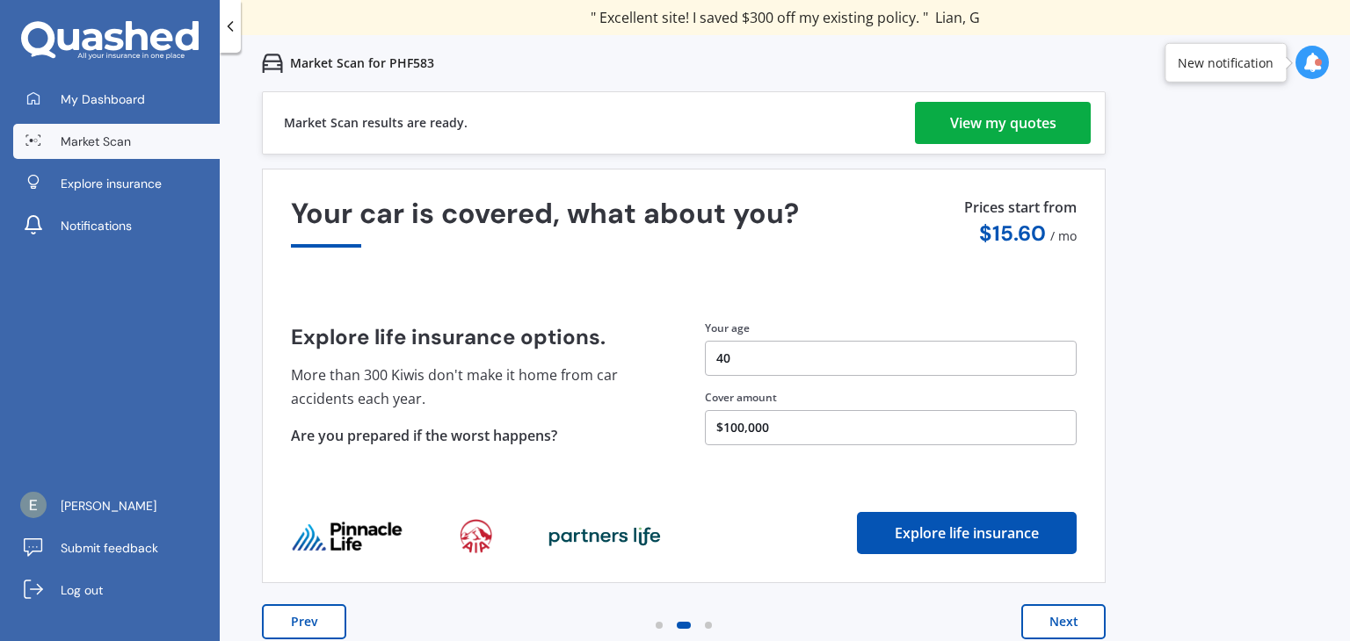
click at [1022, 126] on div "View my quotes" at bounding box center [1003, 123] width 106 height 42
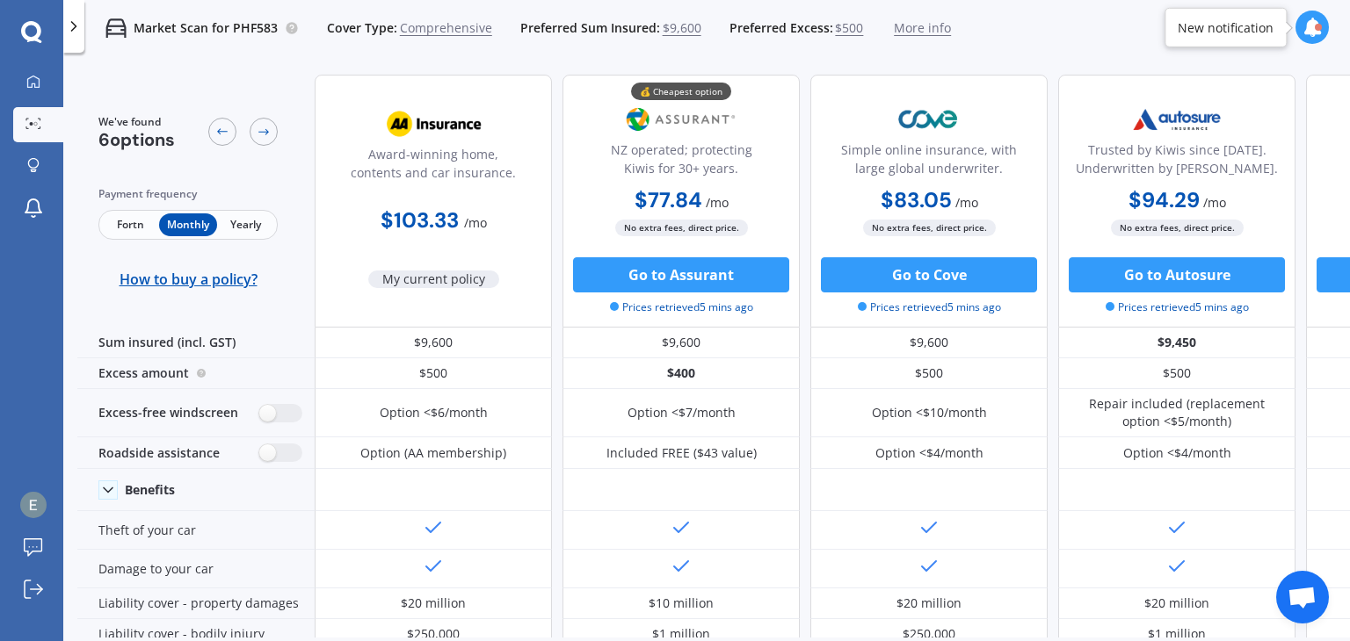
click at [125, 230] on span "Fortn" at bounding box center [130, 225] width 57 height 23
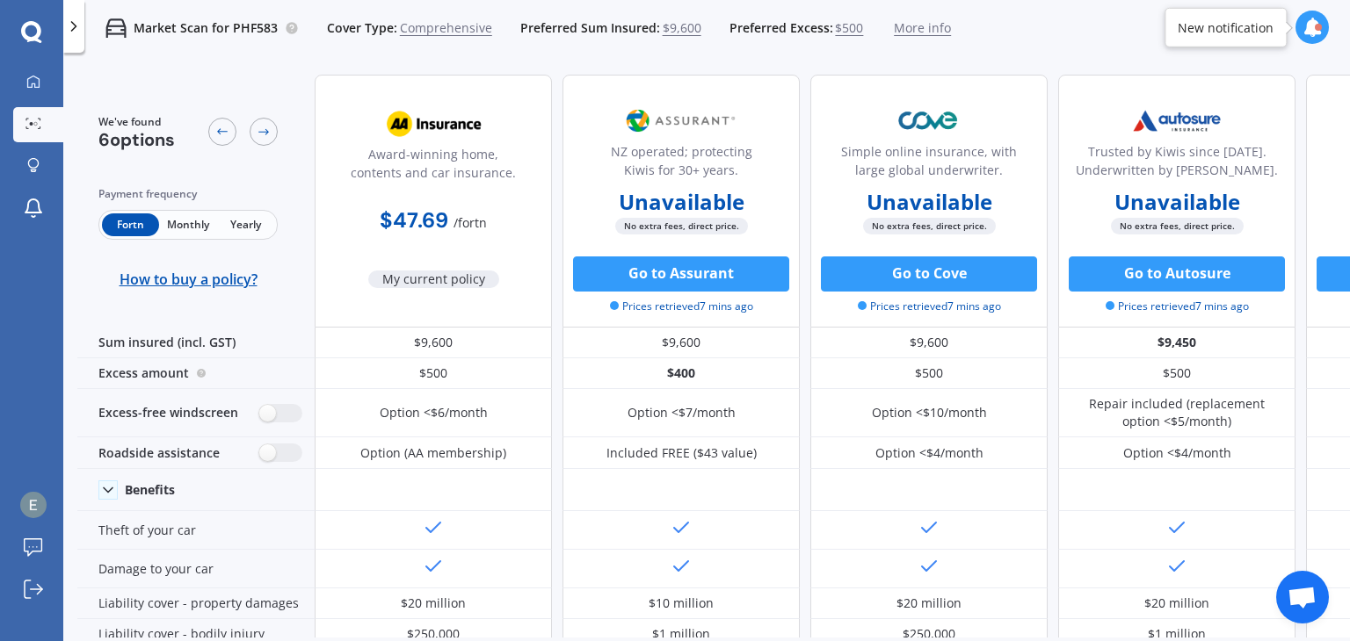
click at [247, 222] on span "Yearly" at bounding box center [245, 225] width 57 height 23
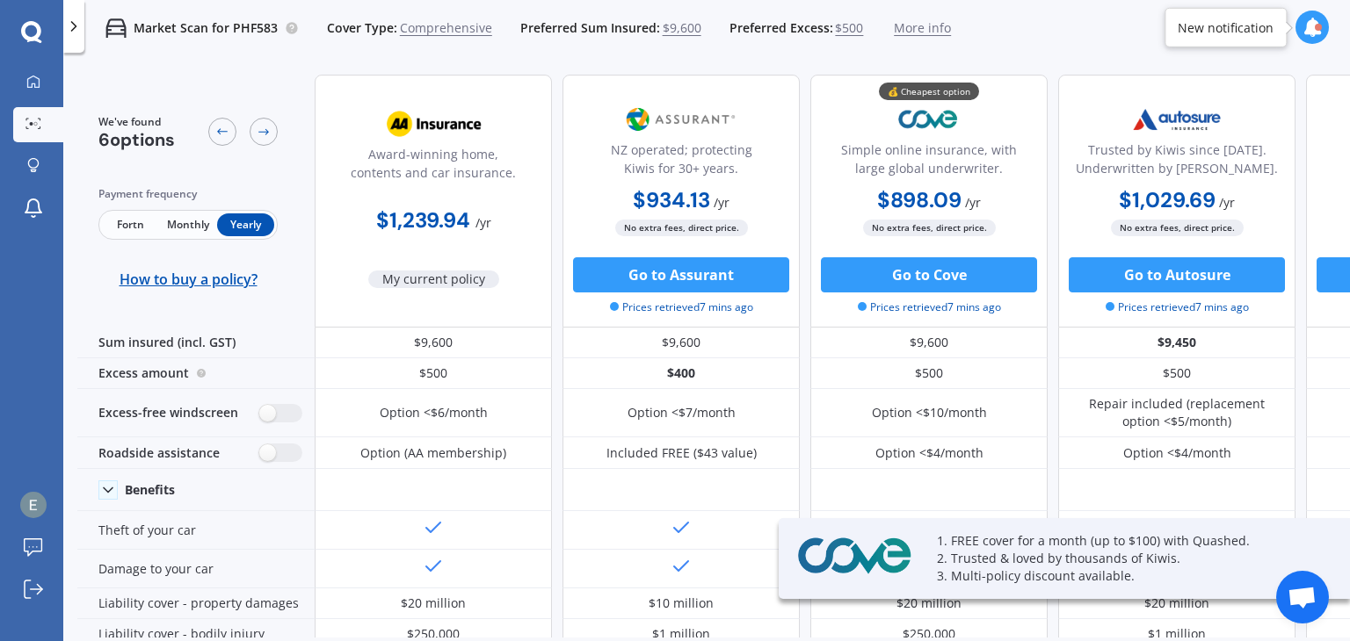
click at [175, 223] on span "Monthly" at bounding box center [187, 225] width 57 height 23
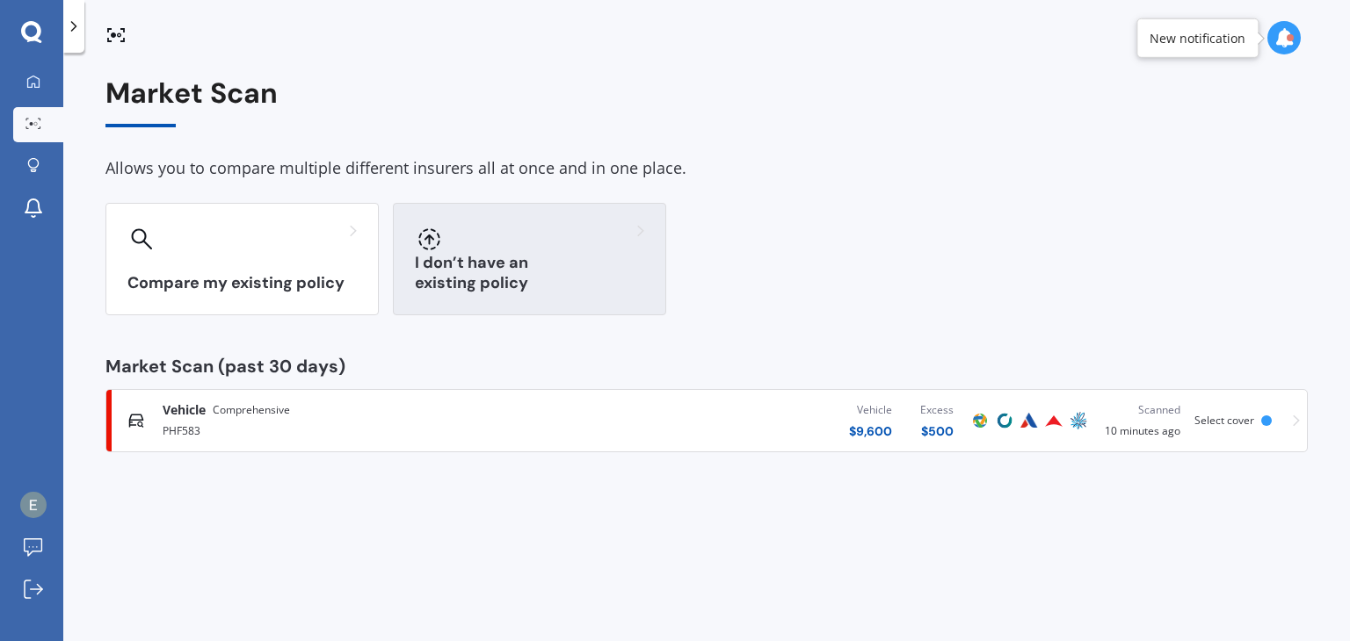
click at [572, 229] on div at bounding box center [529, 239] width 229 height 28
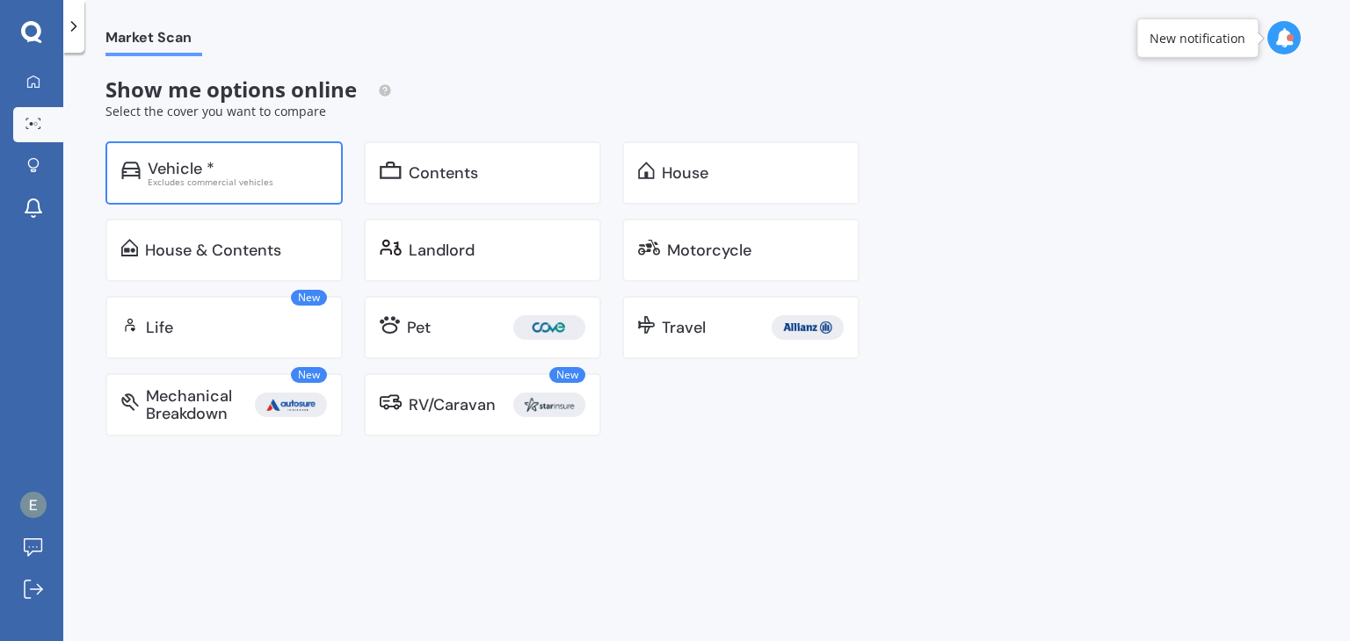
click at [220, 173] on div "Vehicle *" at bounding box center [237, 169] width 179 height 18
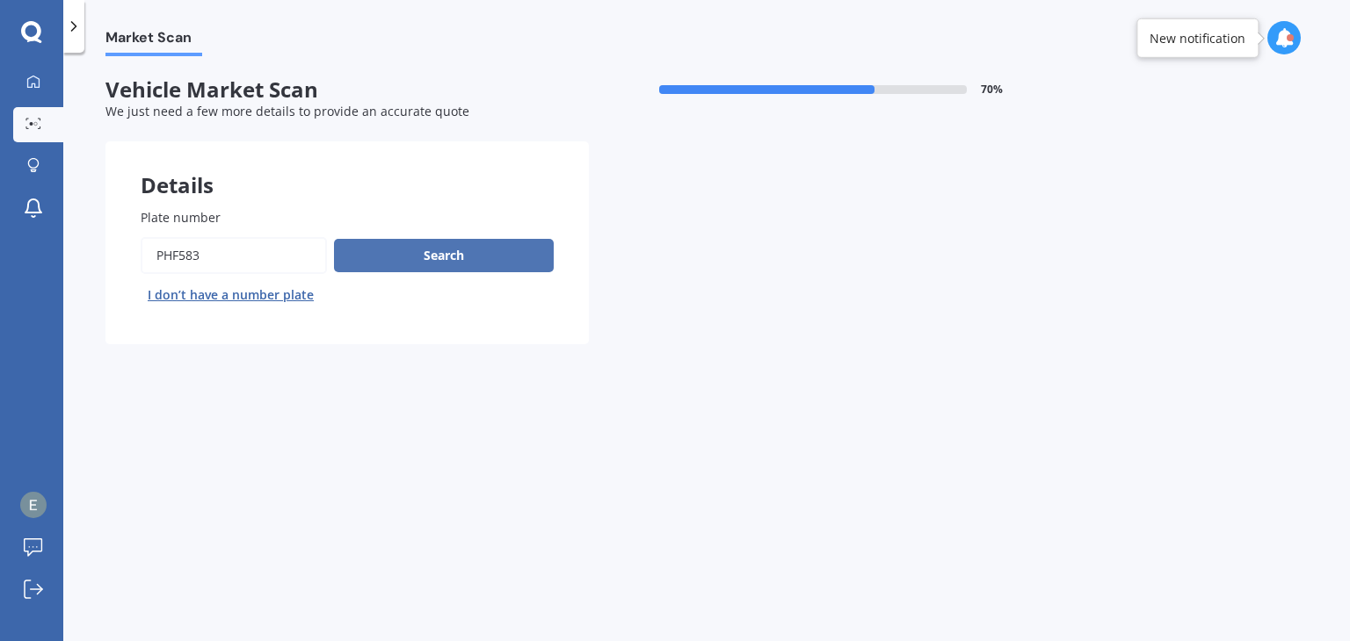
click at [478, 255] on button "Search" at bounding box center [444, 255] width 220 height 33
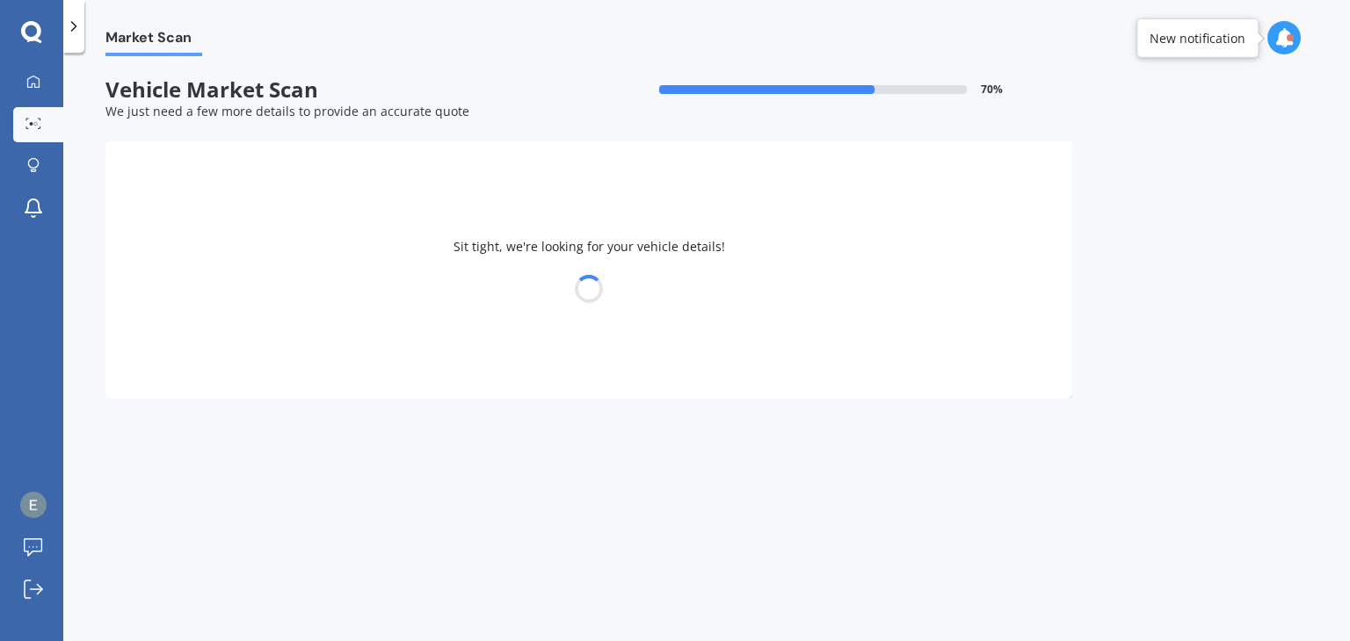
select select "TOYOTA"
select select "PRIUS"
select select "15"
select select "10"
select select "1984"
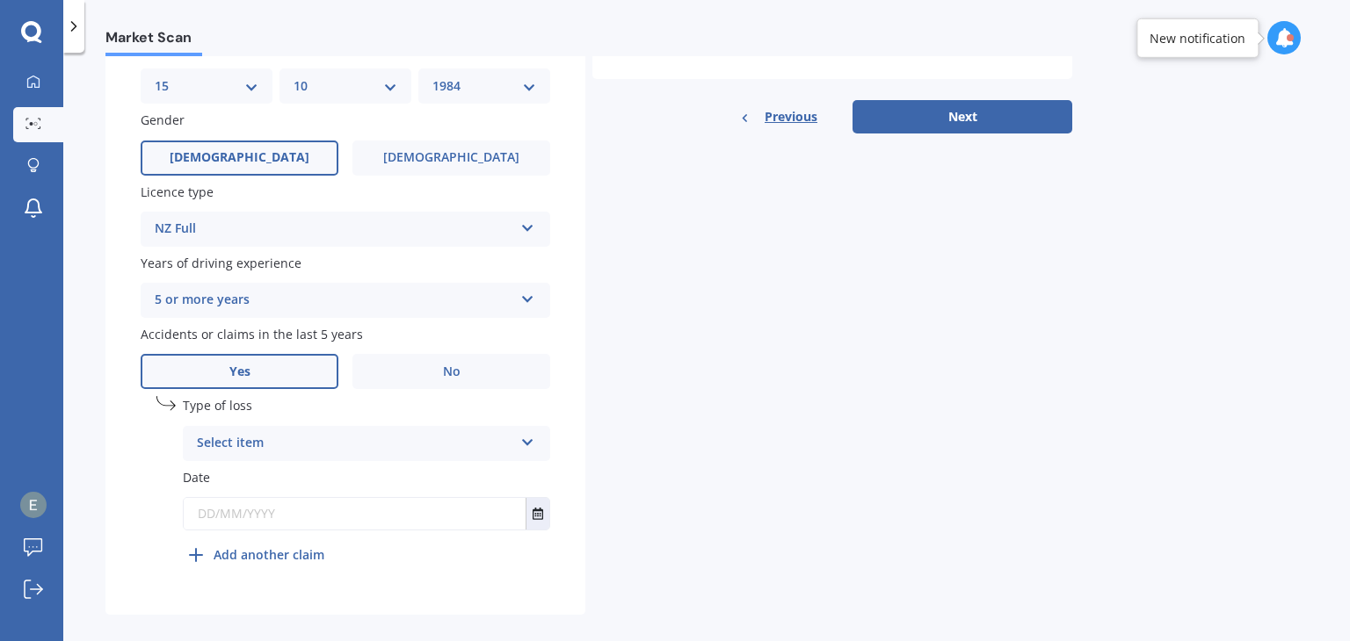
scroll to position [583, 0]
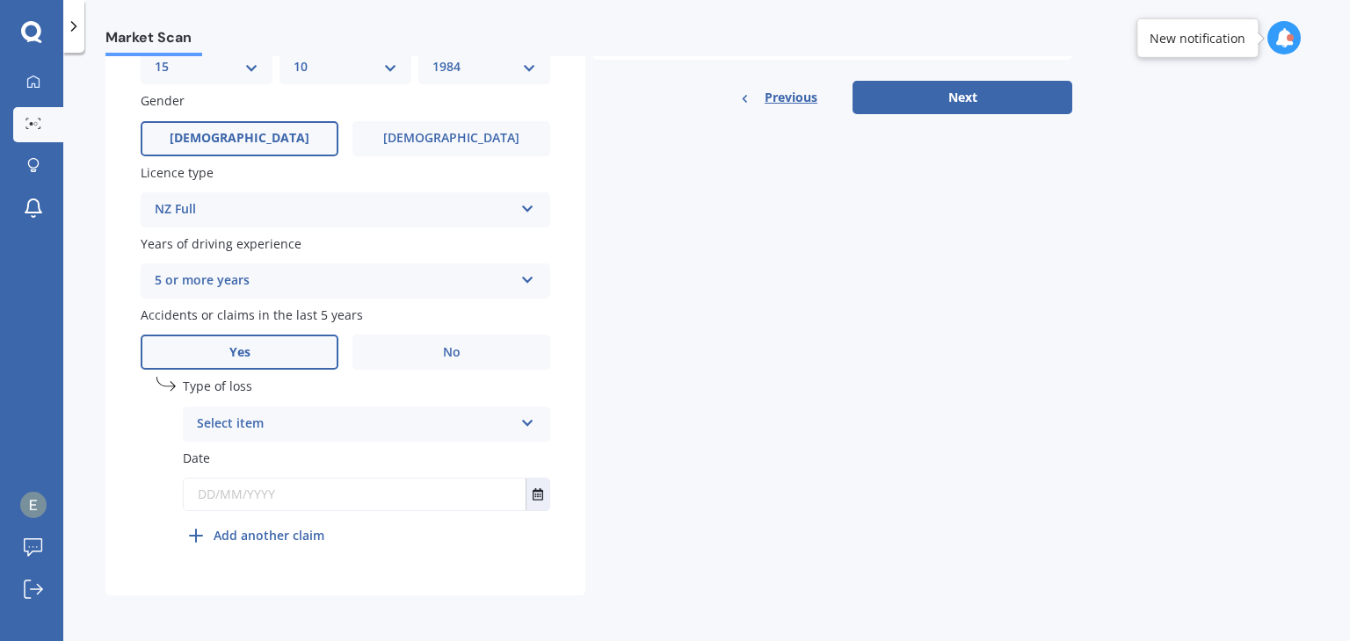
click at [246, 424] on div "Select item" at bounding box center [355, 424] width 316 height 21
click at [273, 458] on span "At fault accident" at bounding box center [247, 458] width 99 height 17
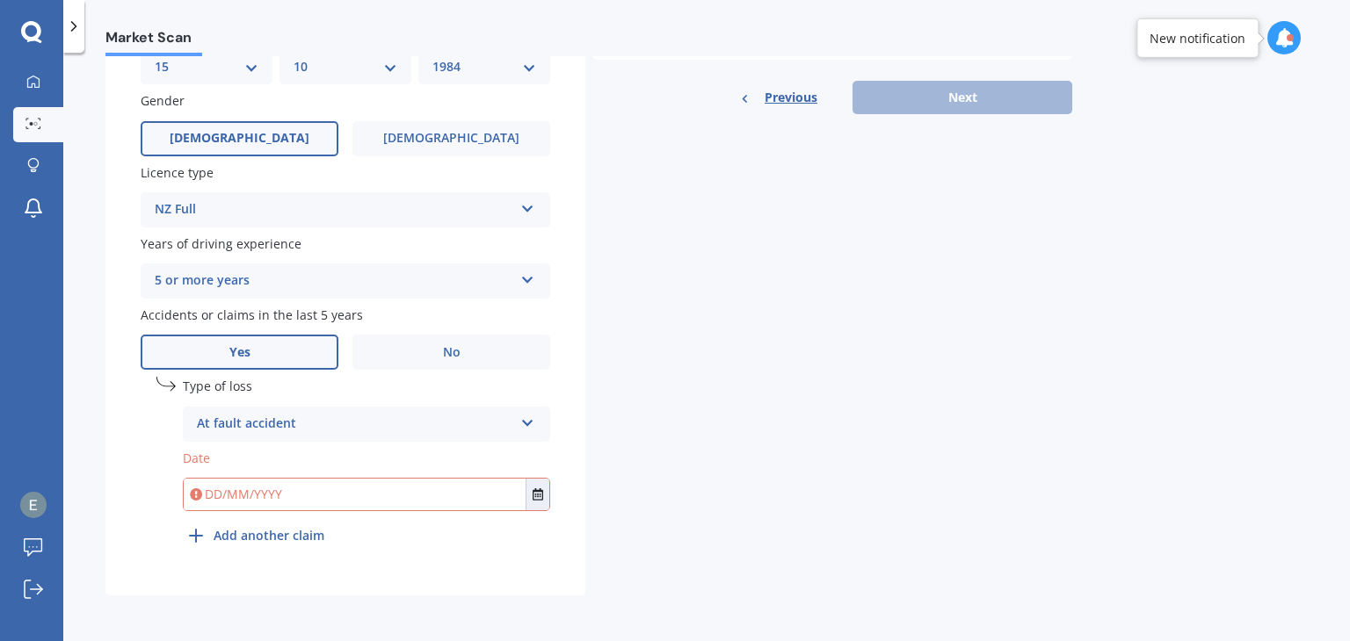
click at [241, 497] on input "text" at bounding box center [355, 495] width 342 height 32
type input "[DATE]"
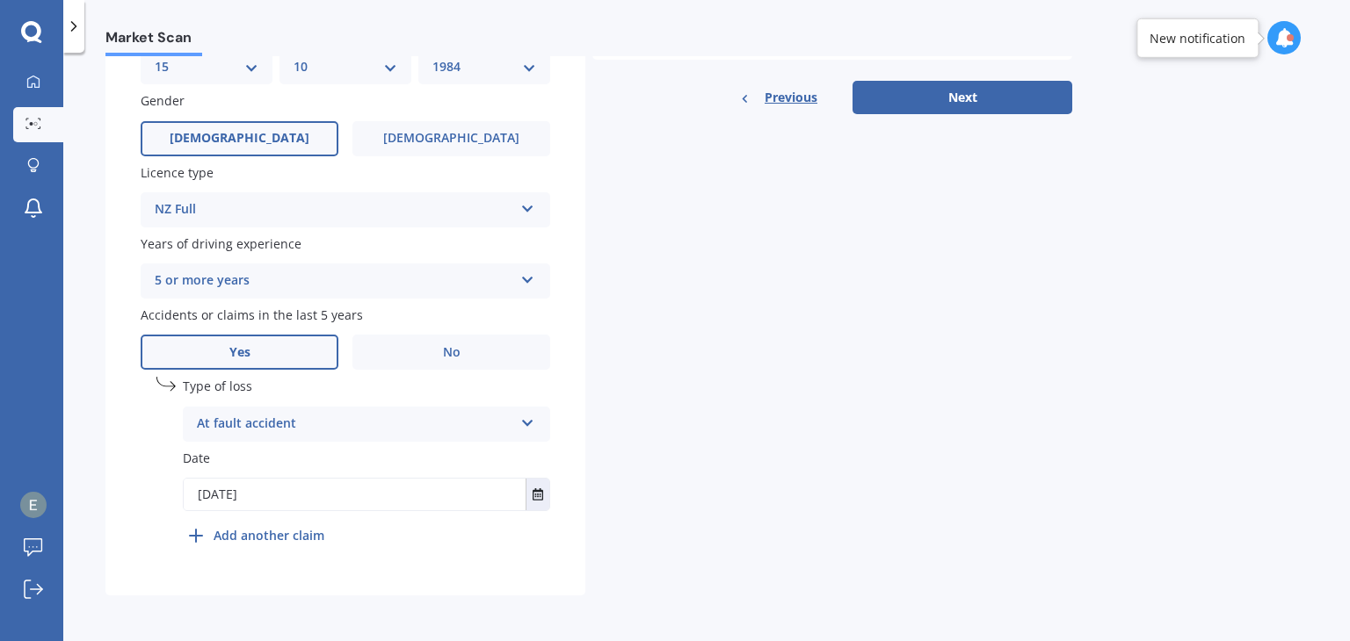
click at [295, 539] on b "Add another claim" at bounding box center [269, 535] width 111 height 18
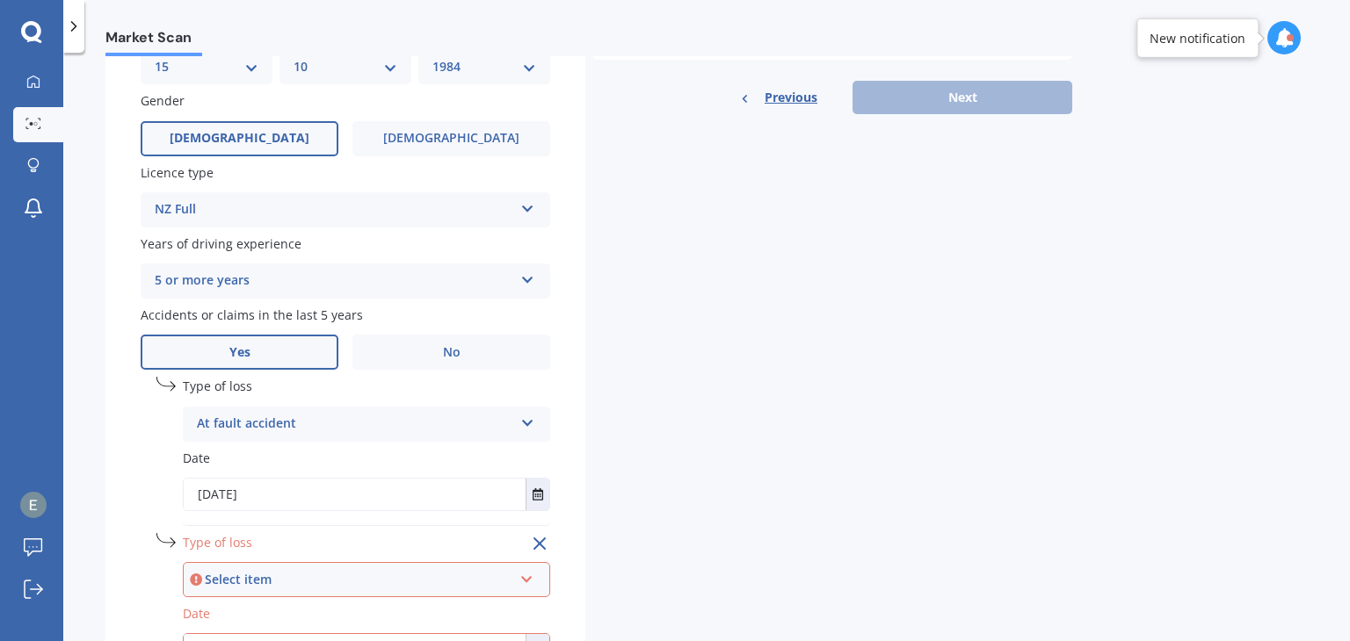
click at [216, 589] on div "Select item" at bounding box center [359, 579] width 308 height 19
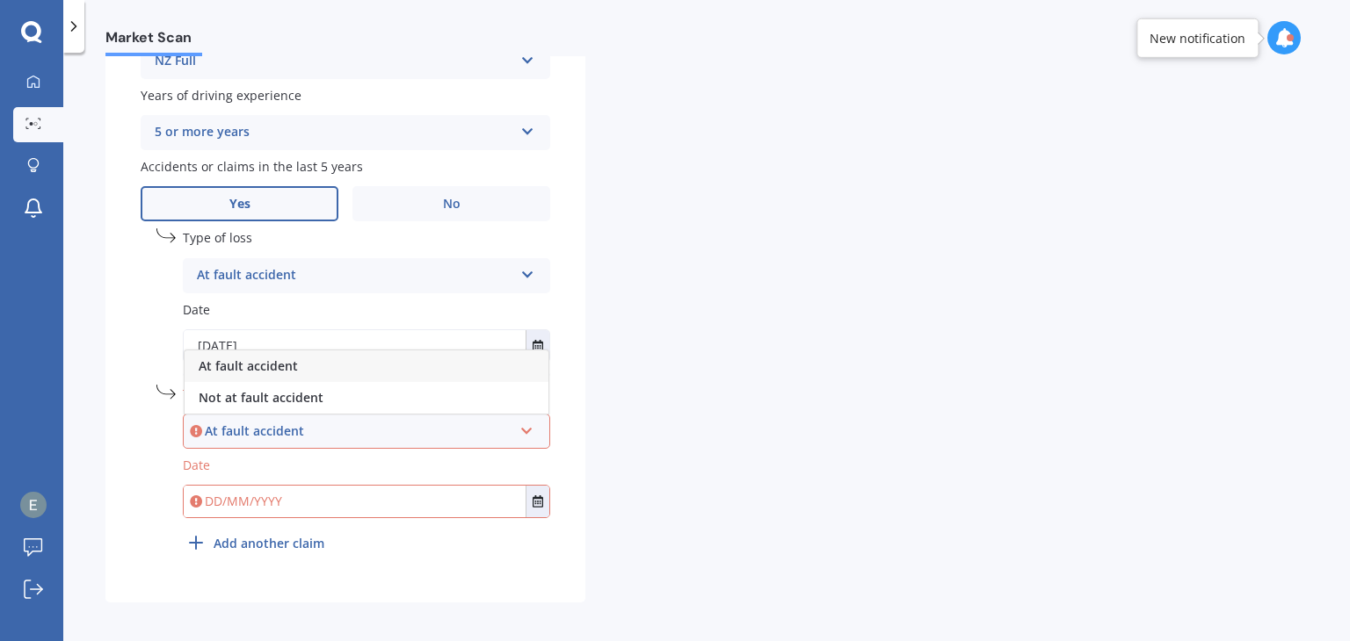
scroll to position [739, 0]
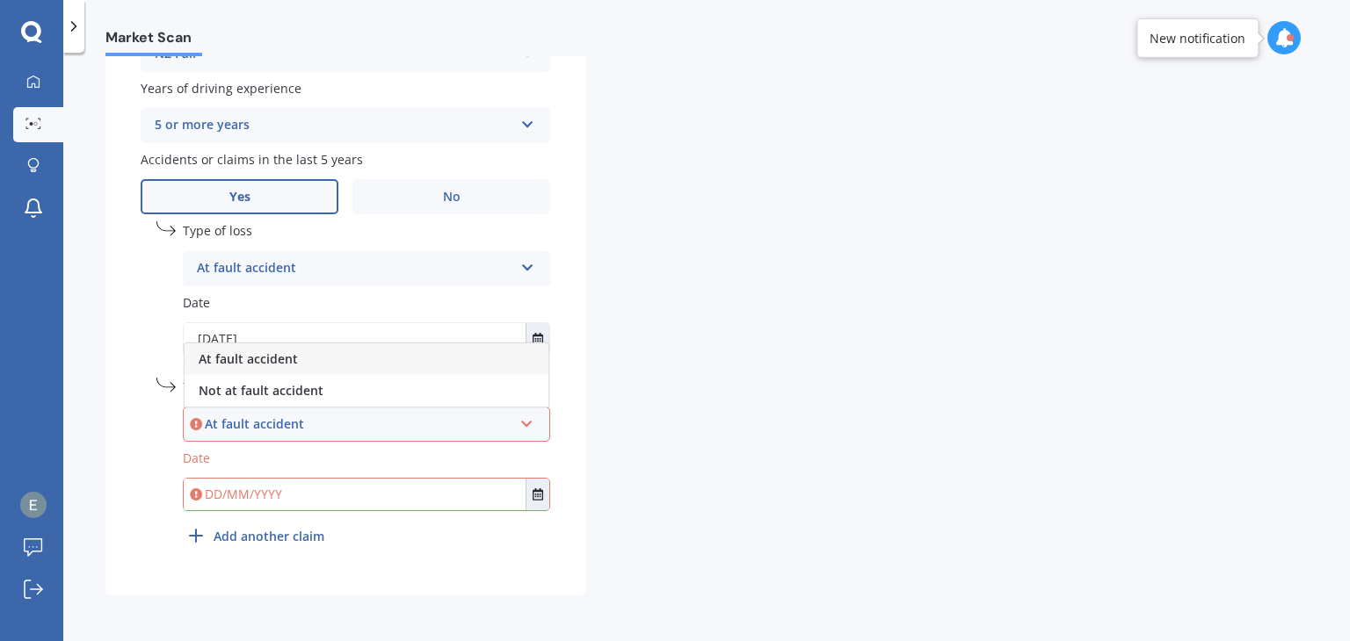
click at [298, 381] on div "Not at fault accident" at bounding box center [367, 391] width 364 height 32
click at [228, 503] on input "text" at bounding box center [355, 495] width 342 height 32
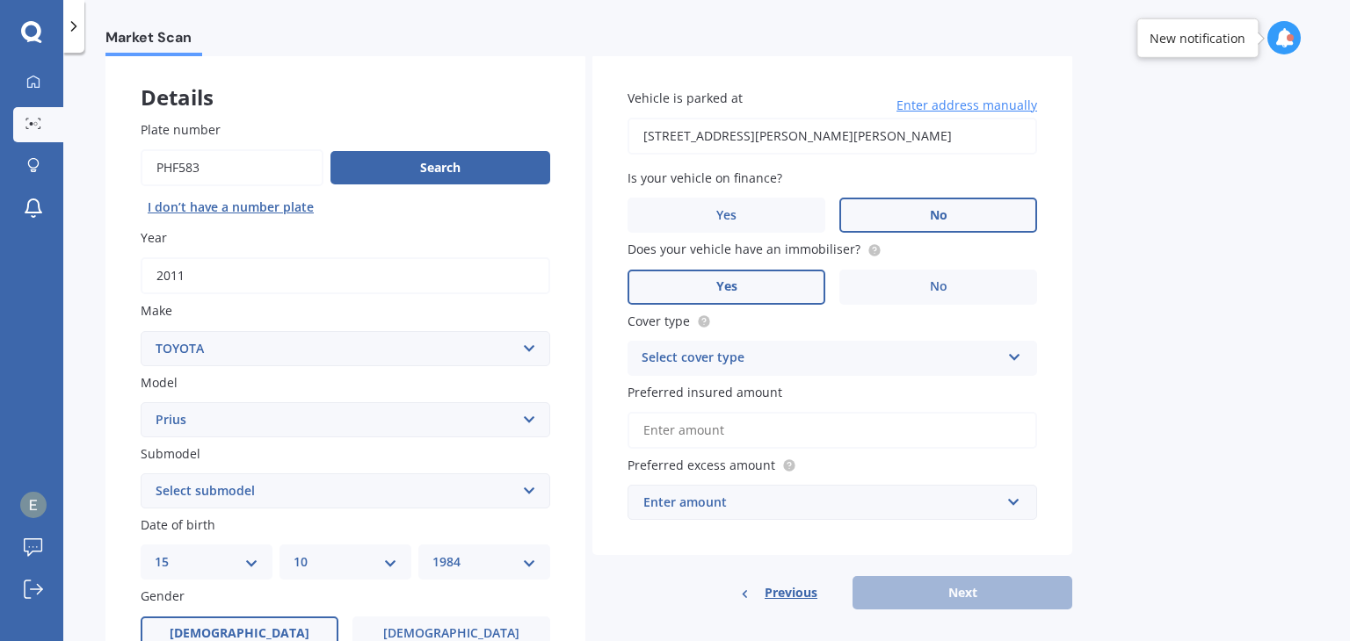
scroll to position [176, 0]
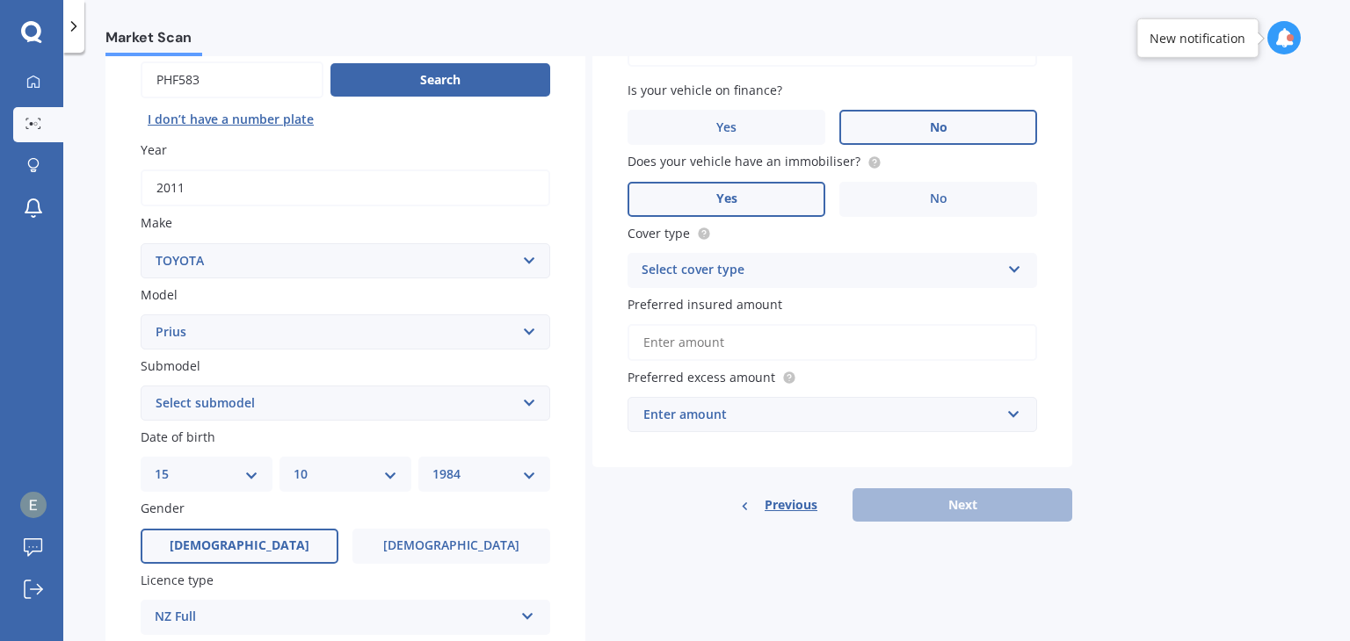
type input "[DATE]"
click at [750, 413] on div "Enter amount" at bounding box center [821, 414] width 357 height 19
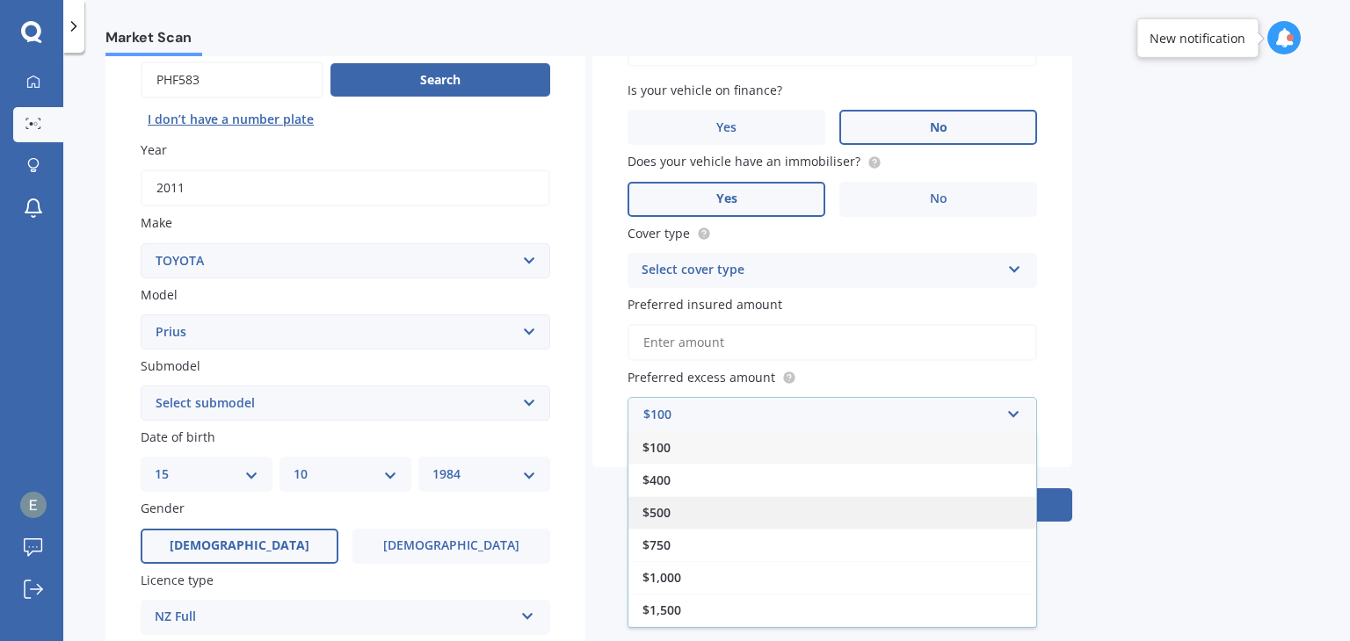
click at [671, 511] on div "$500" at bounding box center [832, 512] width 408 height 33
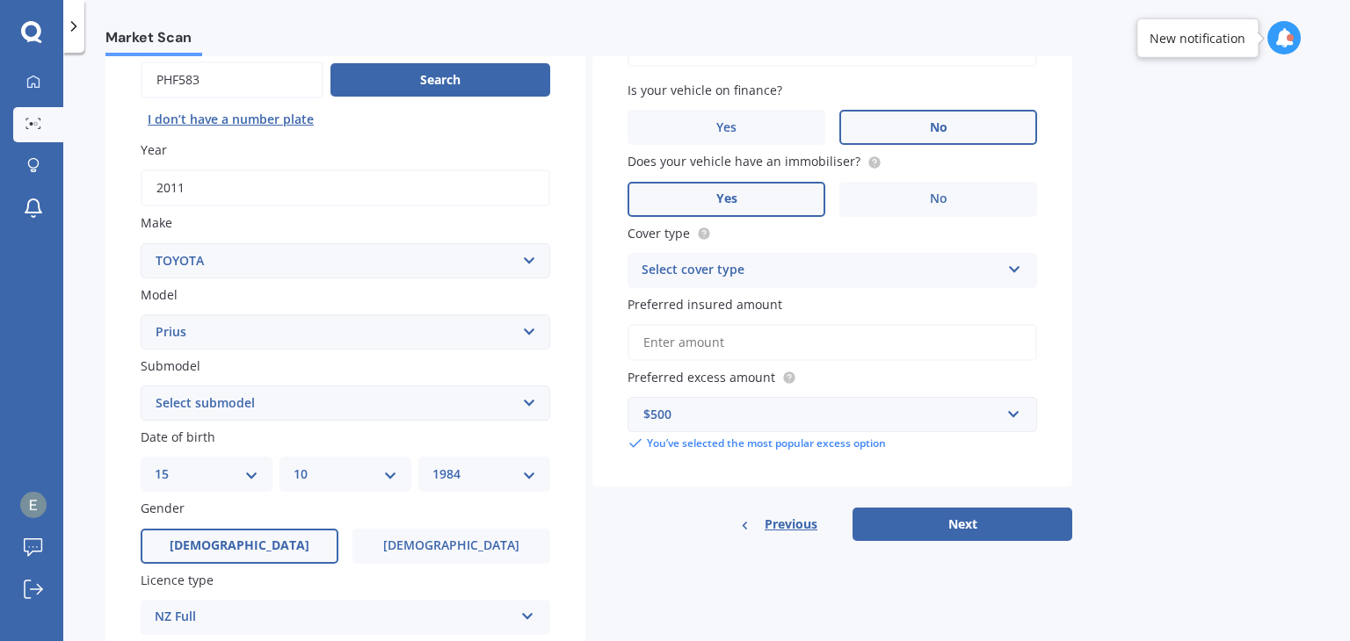
click at [661, 350] on input "Preferred insured amount" at bounding box center [832, 342] width 410 height 37
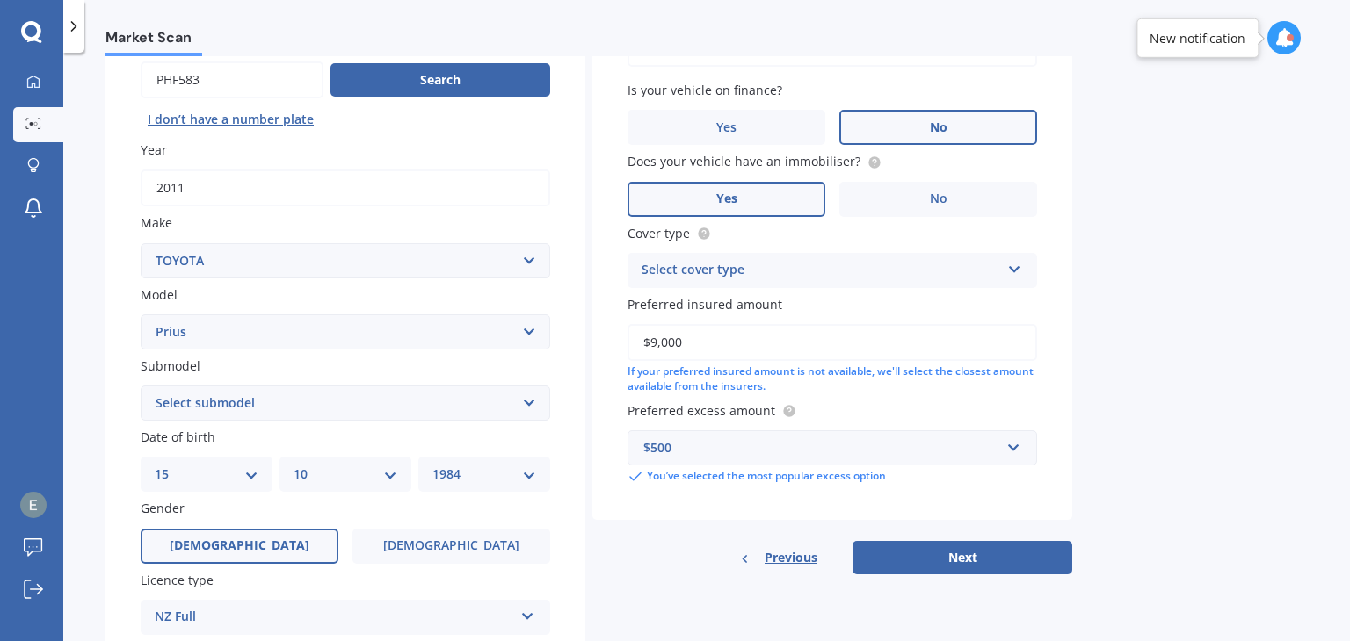
type input "$9,000"
click at [1135, 326] on div "Market Scan Vehicle Market Scan 70 % We just need a few more details to provide…" at bounding box center [706, 350] width 1287 height 589
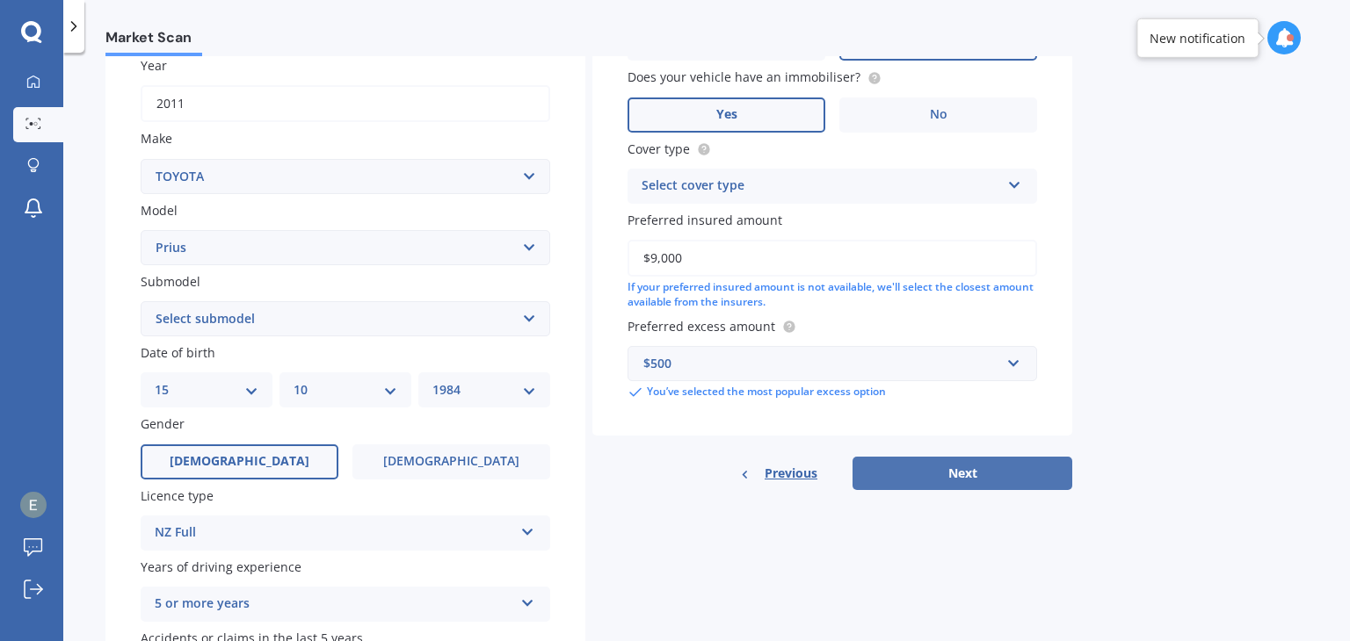
scroll to position [264, 0]
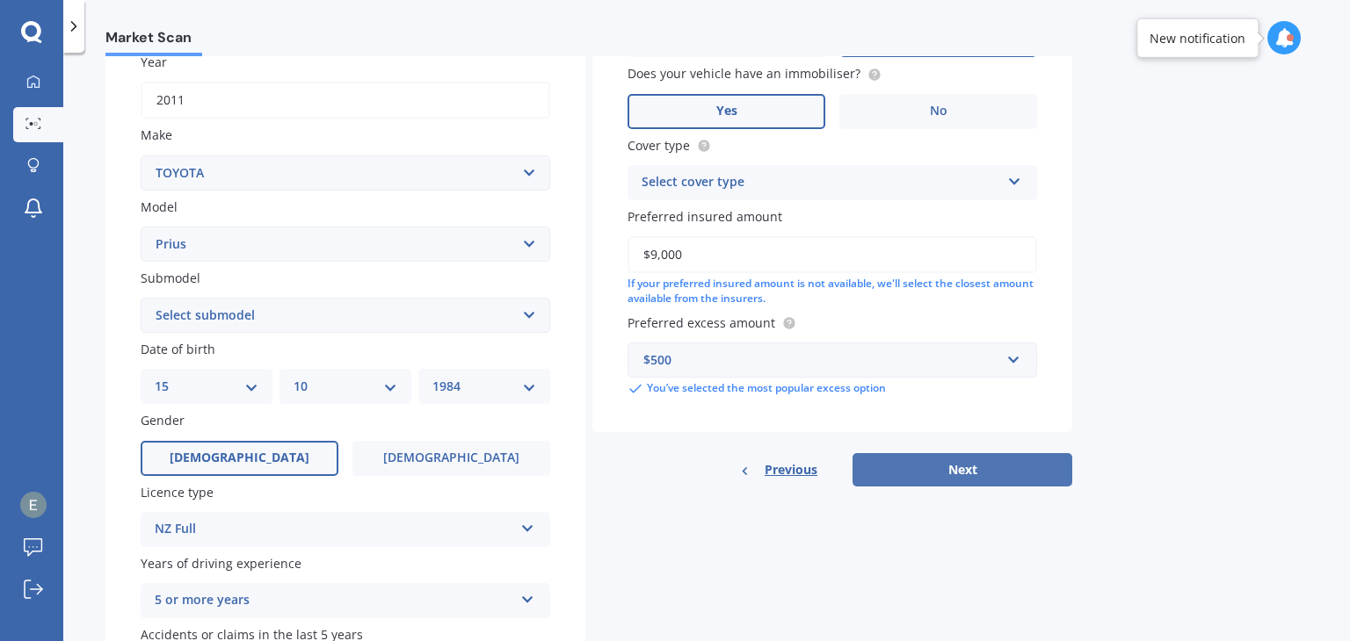
click at [976, 470] on button "Next" at bounding box center [962, 469] width 220 height 33
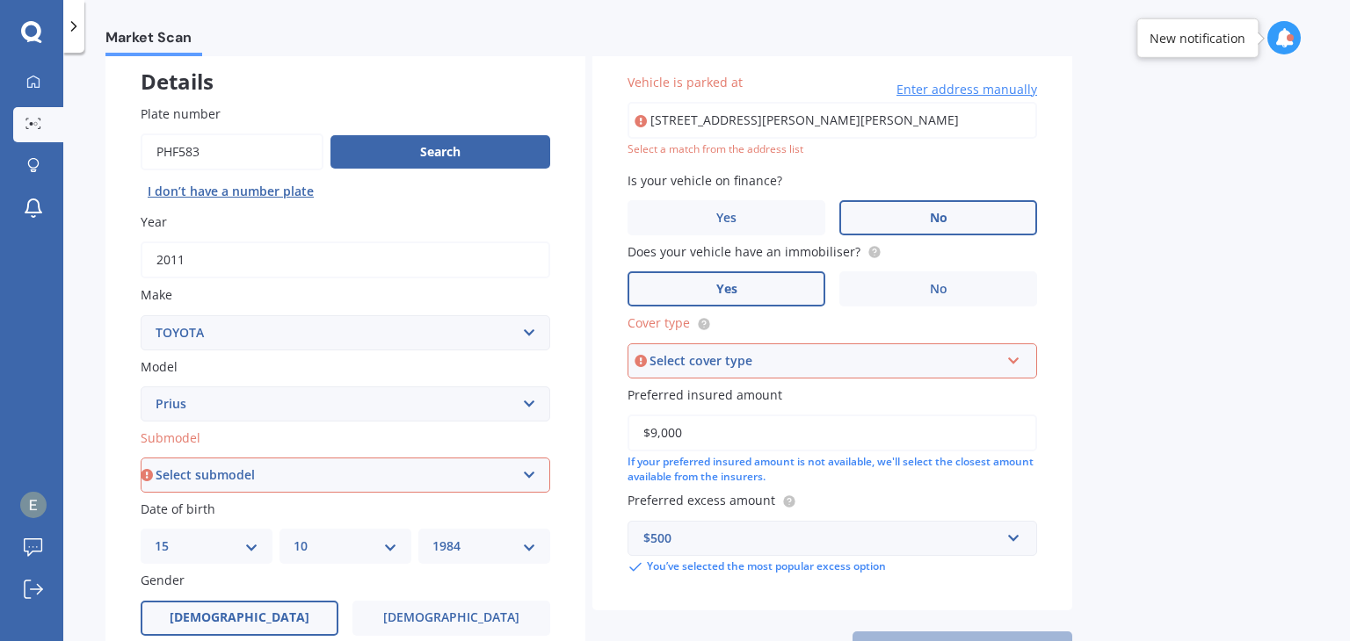
scroll to position [88, 0]
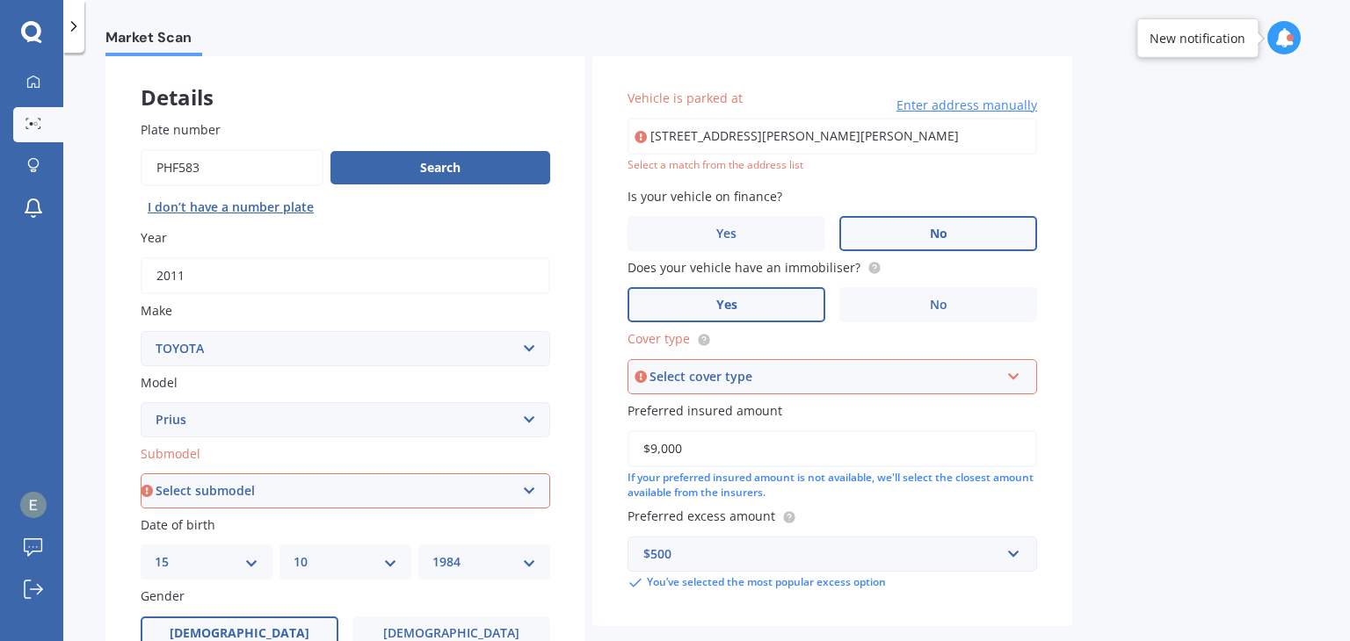
click at [685, 374] on div "Select cover type" at bounding box center [824, 376] width 350 height 19
click at [715, 414] on span "Comprehensive" at bounding box center [689, 410] width 93 height 17
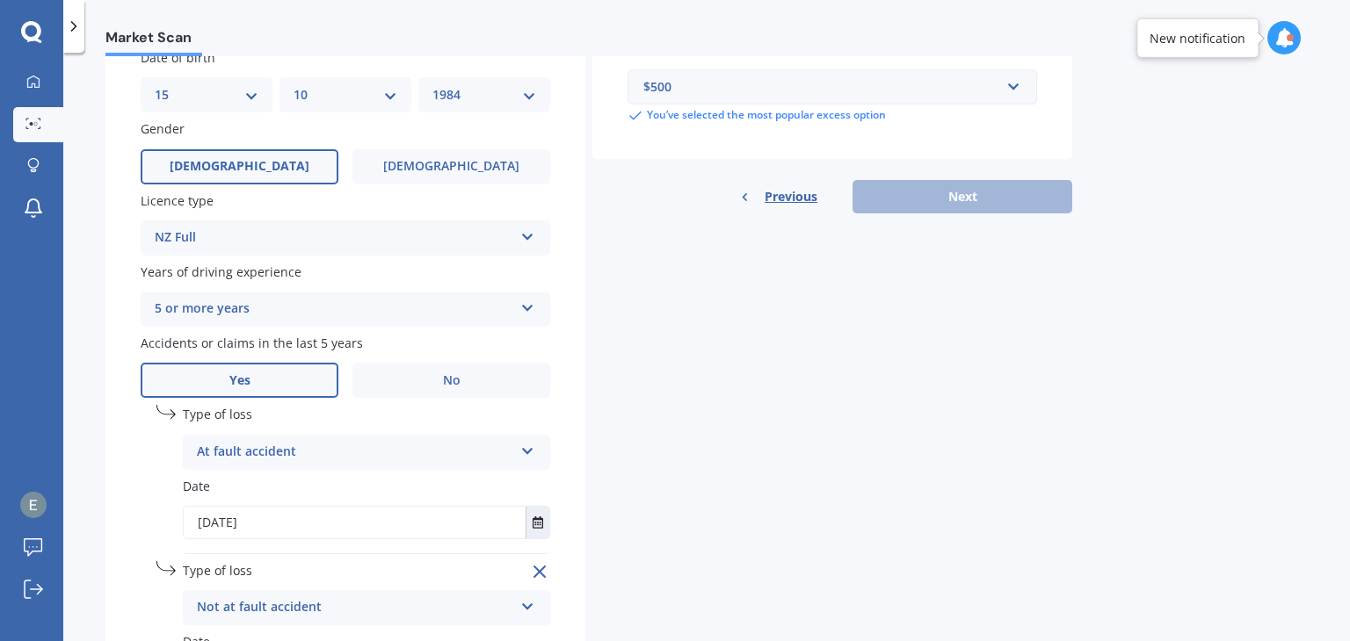
scroll to position [615, 0]
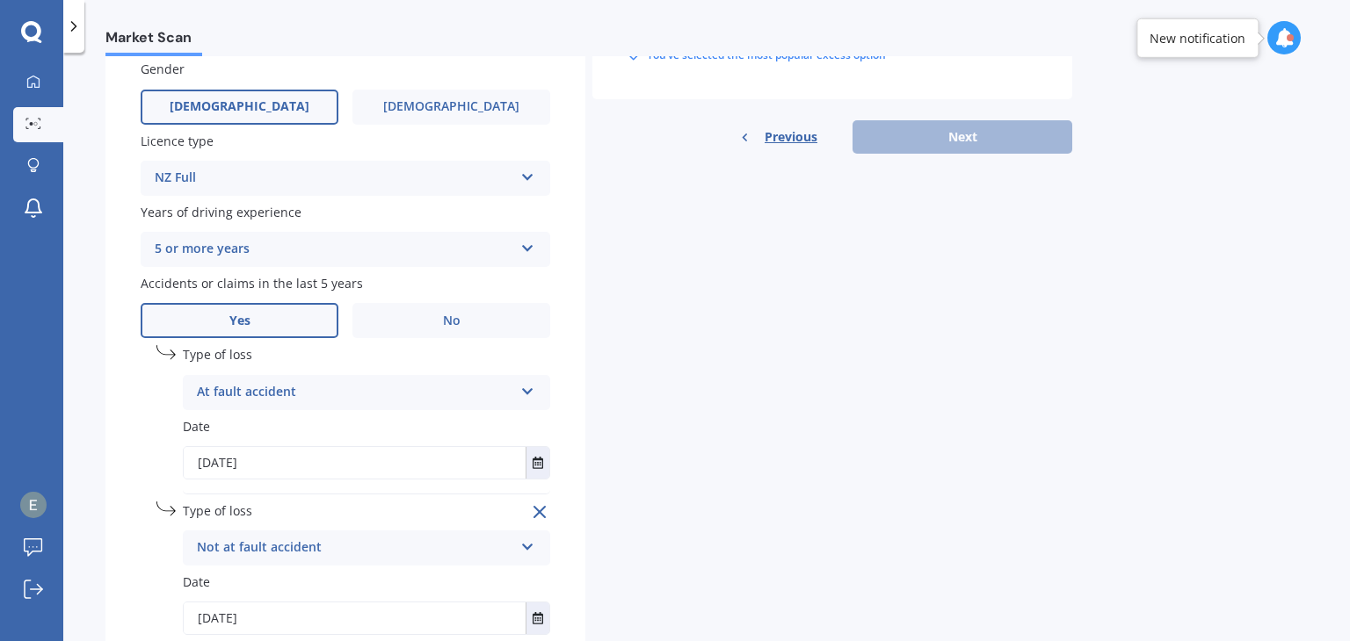
click at [986, 135] on div "Previous Next" at bounding box center [832, 136] width 480 height 33
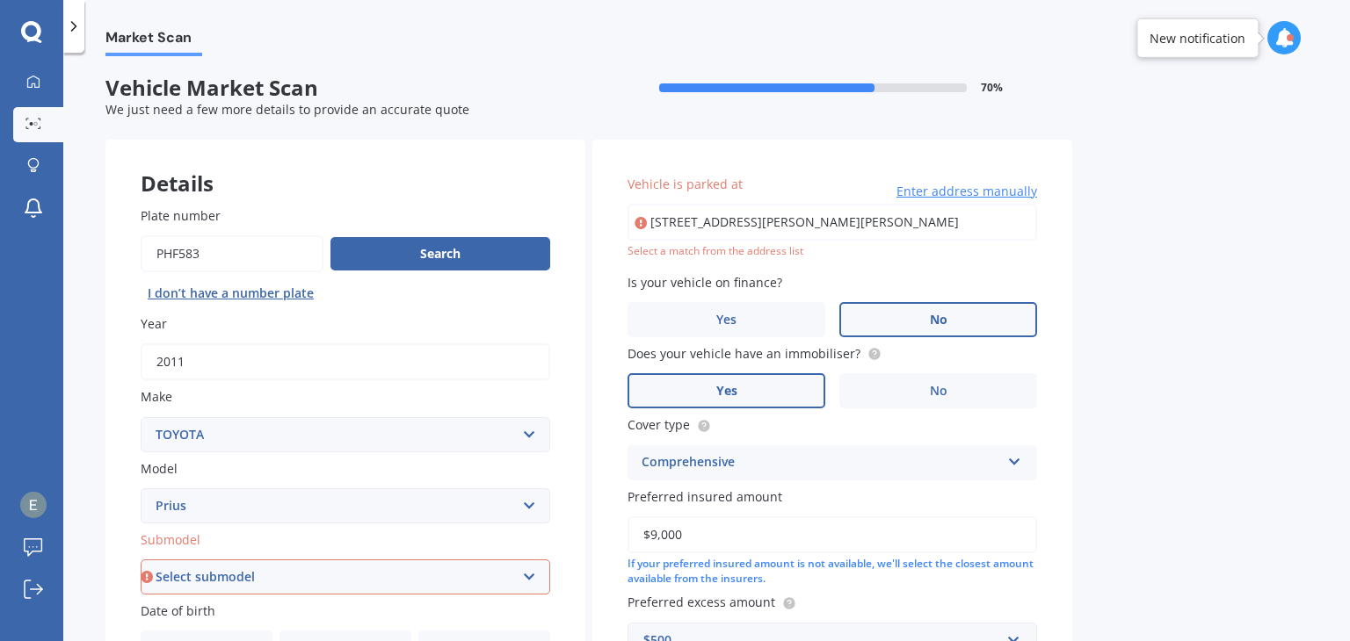
scroll to position [0, 0]
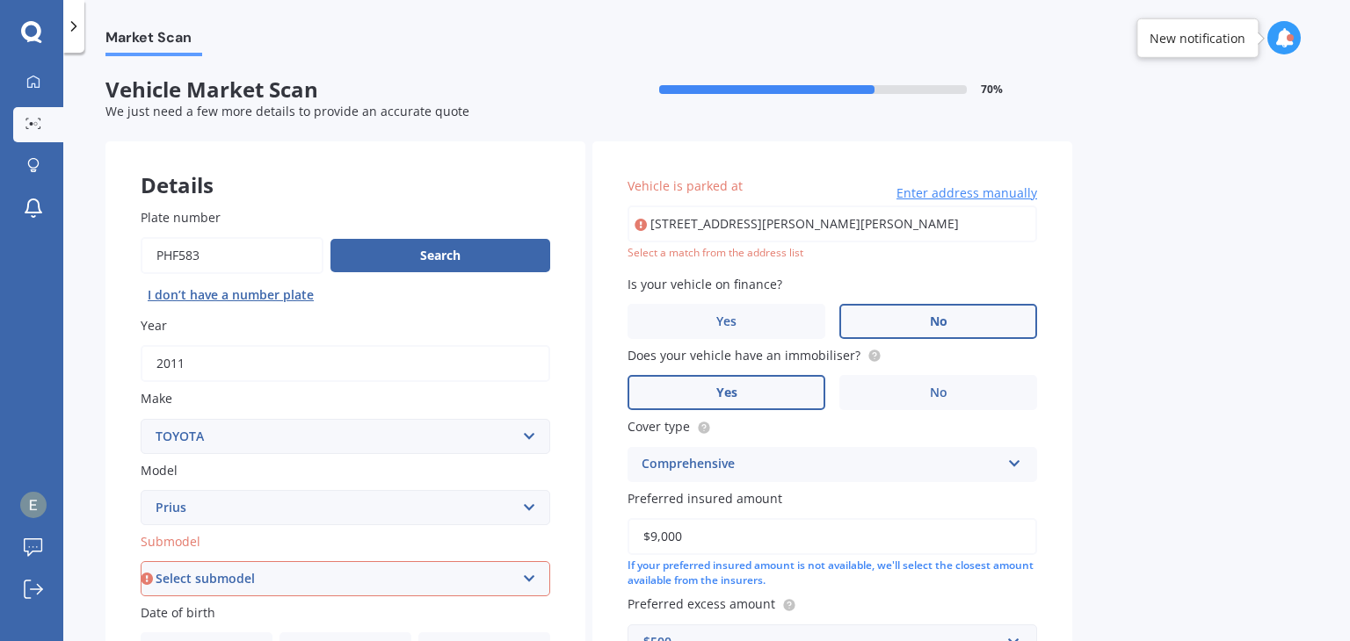
click at [973, 225] on input "[STREET_ADDRESS][PERSON_NAME][PERSON_NAME]" at bounding box center [832, 224] width 410 height 37
type input "[STREET_ADDRESS][PERSON_NAME][PERSON_NAME]"
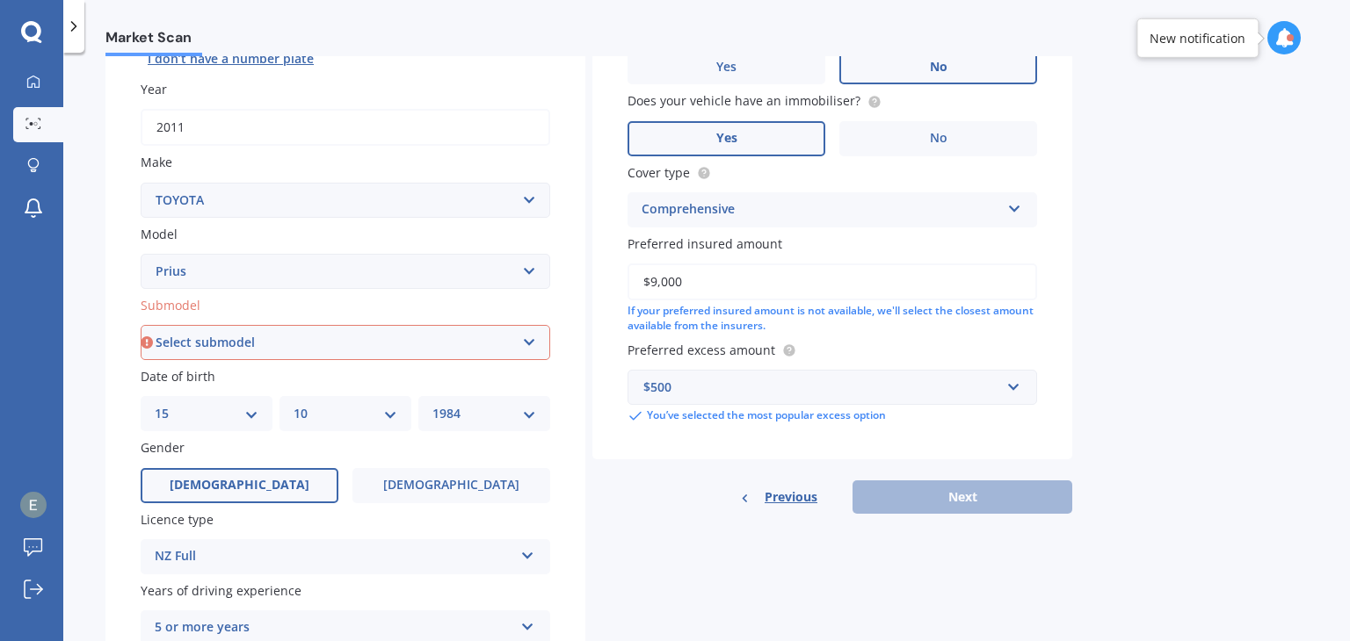
scroll to position [176, 0]
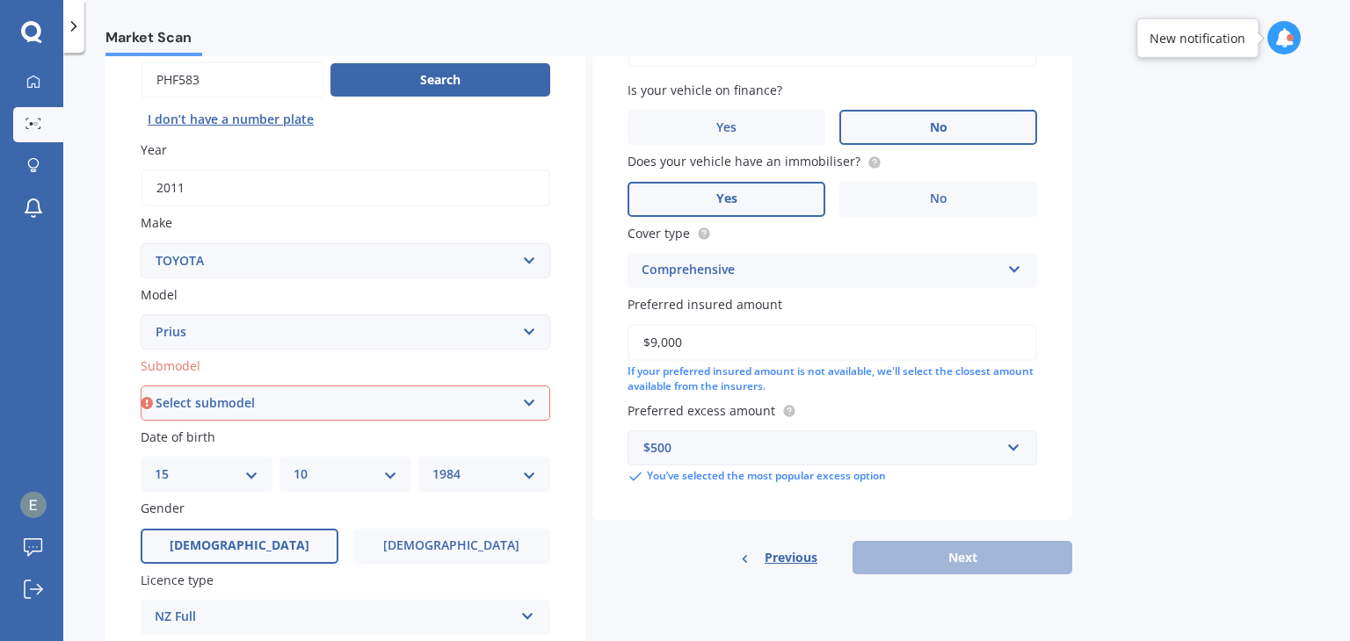
click at [765, 192] on label "Yes" at bounding box center [726, 199] width 198 height 35
click at [0, 0] on input "Yes" at bounding box center [0, 0] width 0 height 0
click at [935, 120] on span "No" at bounding box center [939, 127] width 18 height 15
click at [0, 0] on input "No" at bounding box center [0, 0] width 0 height 0
click at [225, 397] on select "Select submodel (All other) Hybrid" at bounding box center [346, 403] width 410 height 35
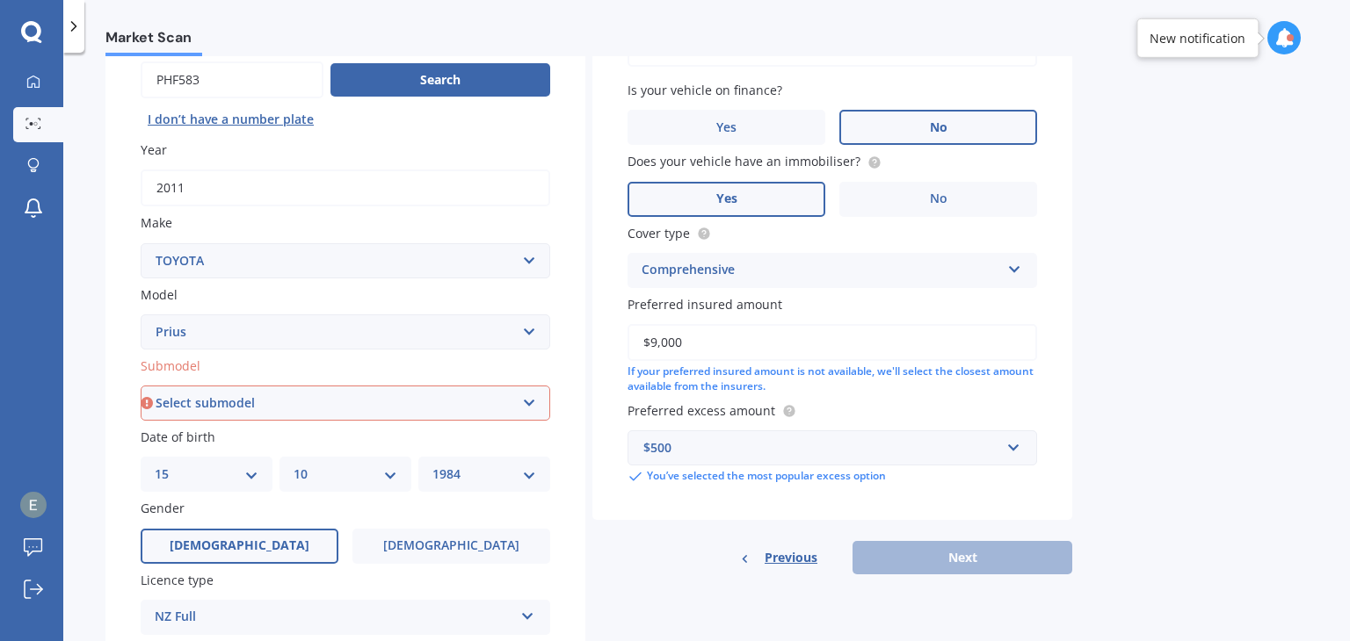
select select "HYBRID"
click at [141, 386] on select "Select submodel (All other) Hybrid" at bounding box center [346, 403] width 410 height 35
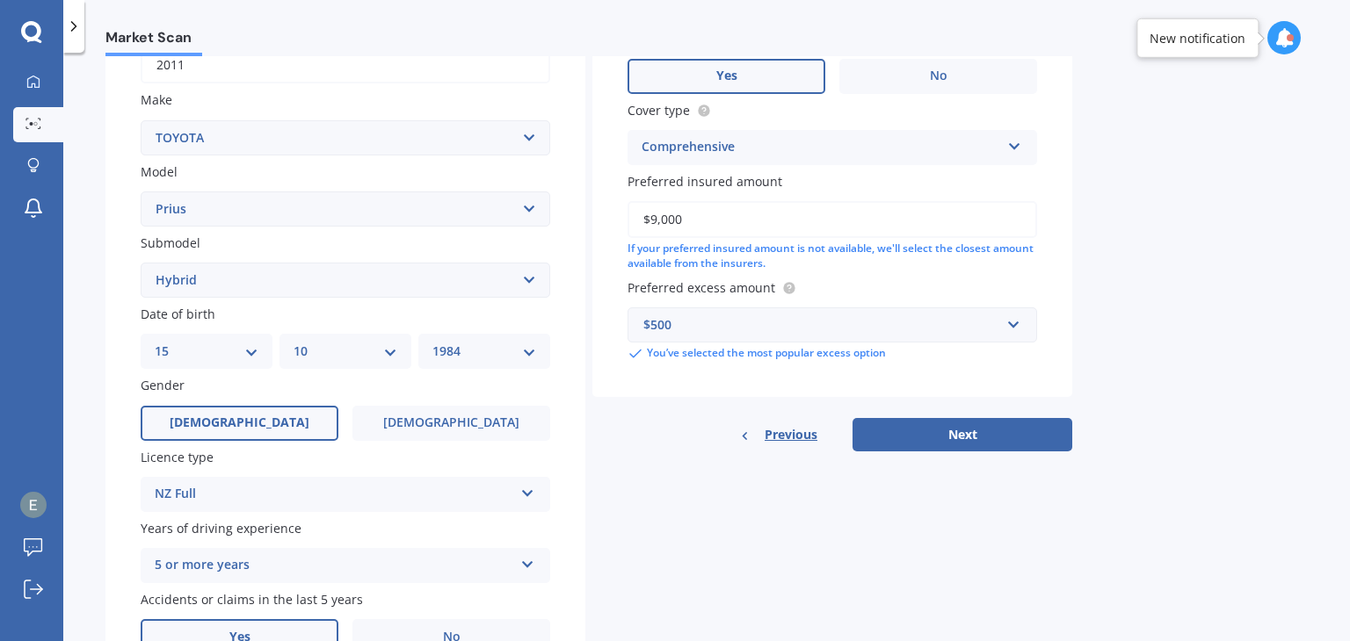
scroll to position [352, 0]
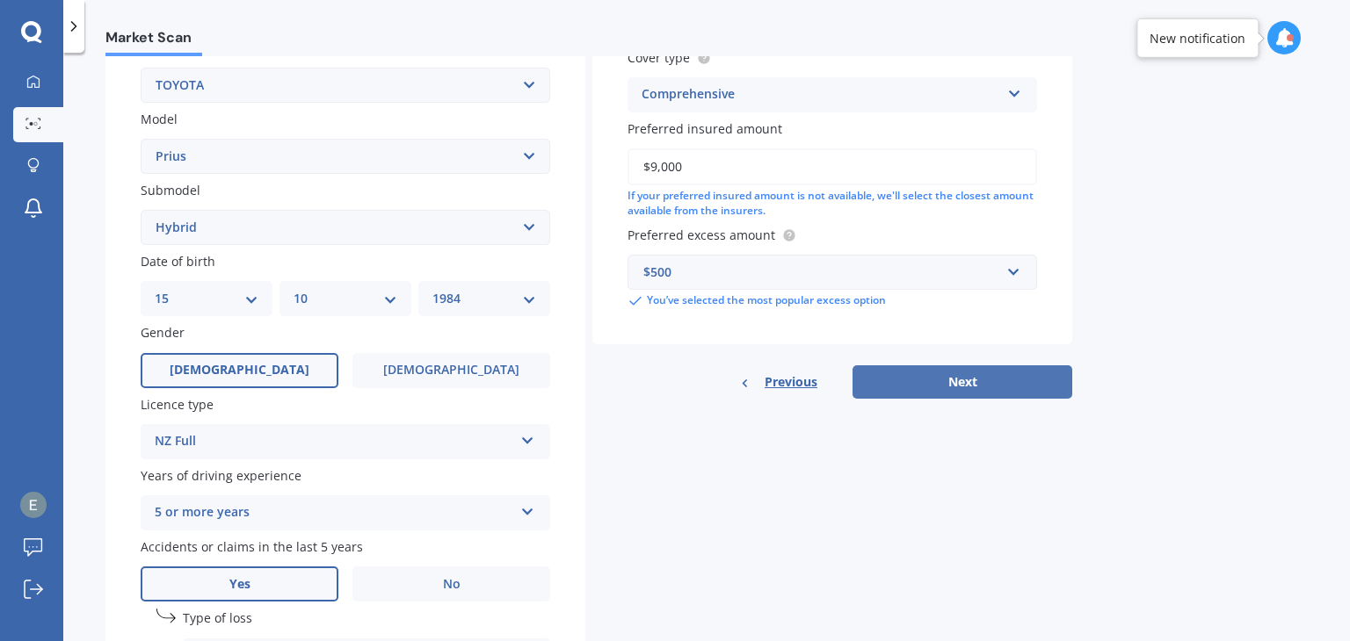
click at [960, 384] on button "Next" at bounding box center [962, 382] width 220 height 33
select select "15"
select select "10"
select select "1984"
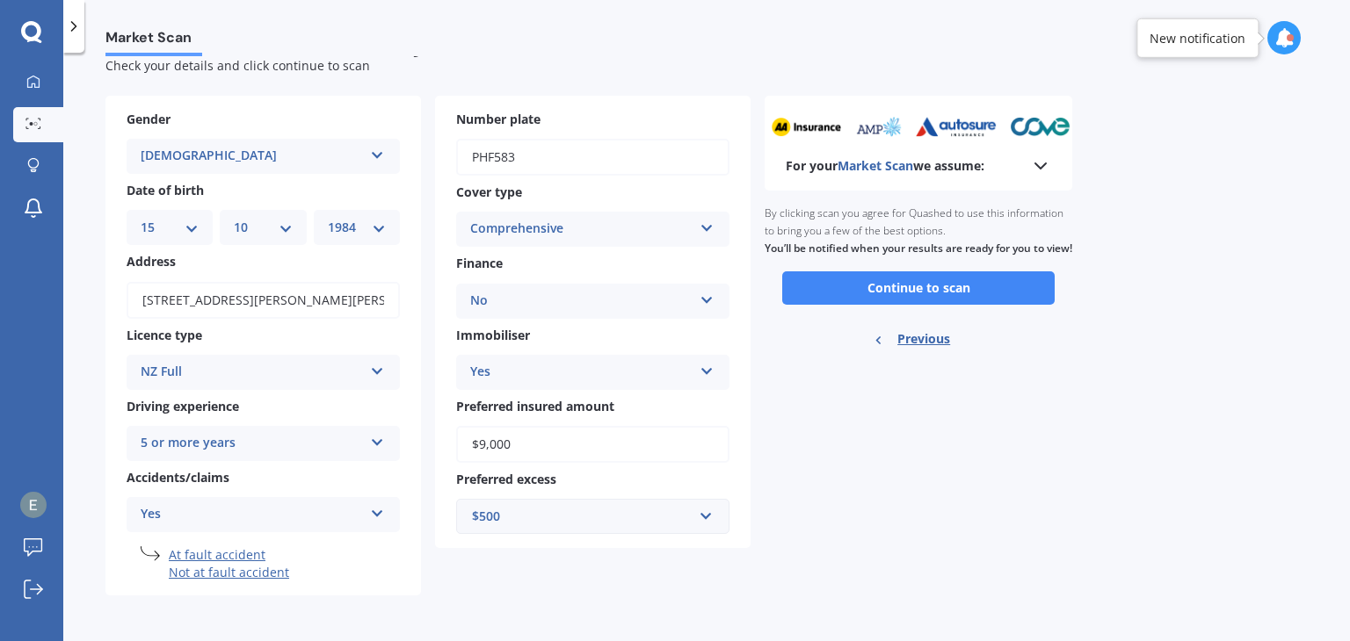
scroll to position [0, 0]
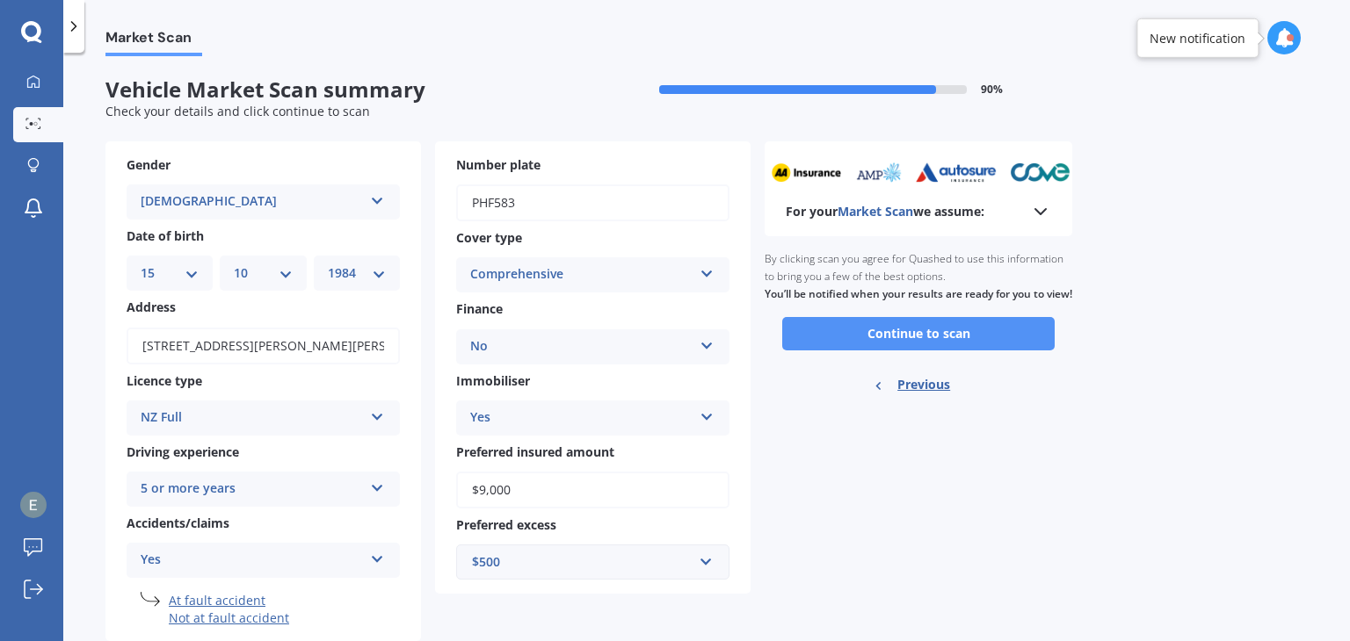
click at [918, 351] on button "Continue to scan" at bounding box center [918, 333] width 272 height 33
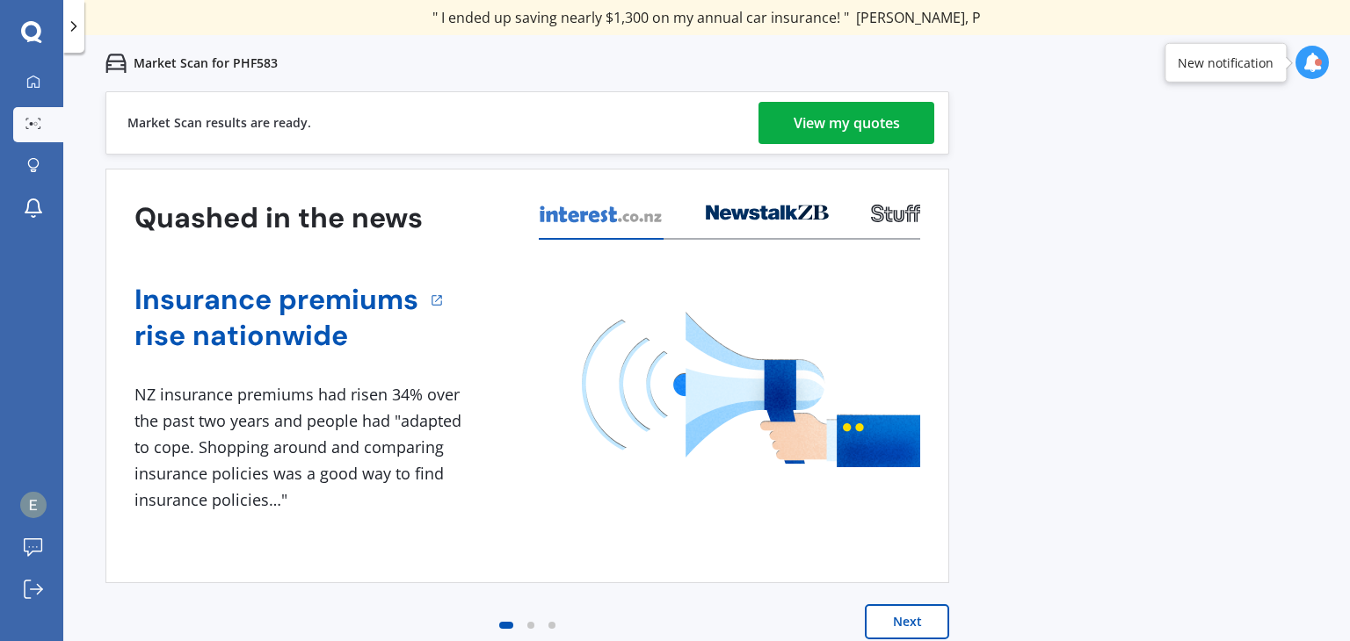
click at [910, 628] on button "Next" at bounding box center [907, 622] width 84 height 35
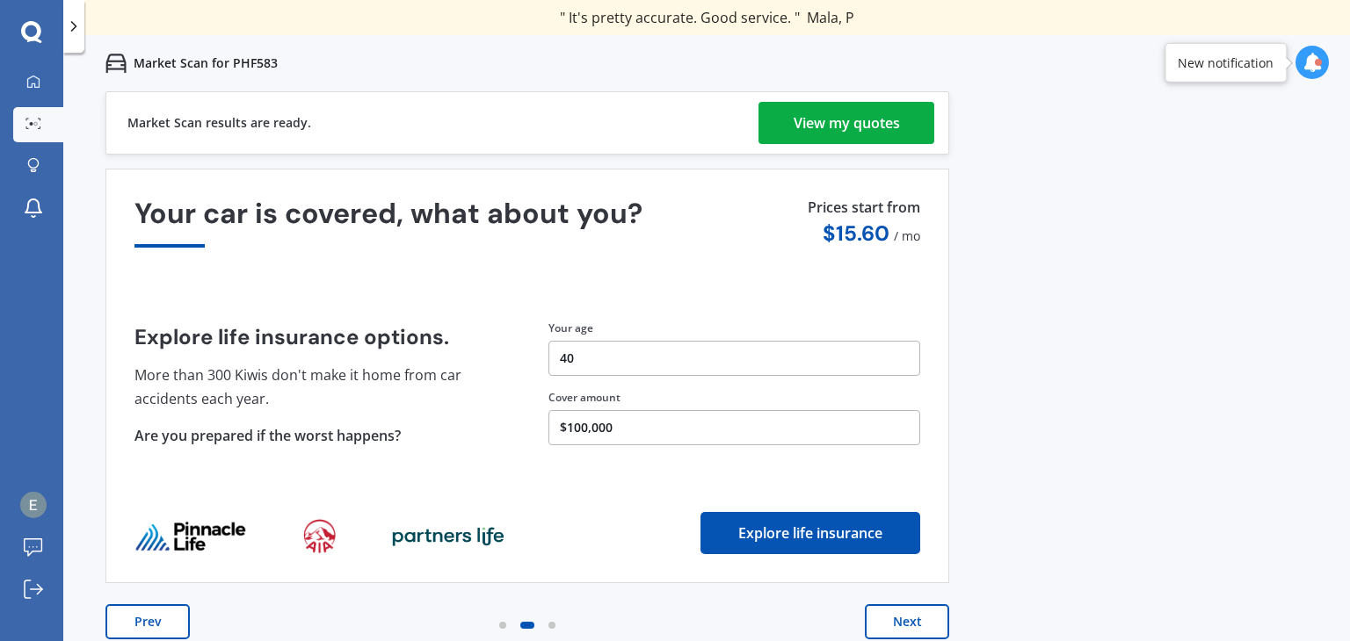
click at [847, 134] on div "View my quotes" at bounding box center [847, 123] width 106 height 42
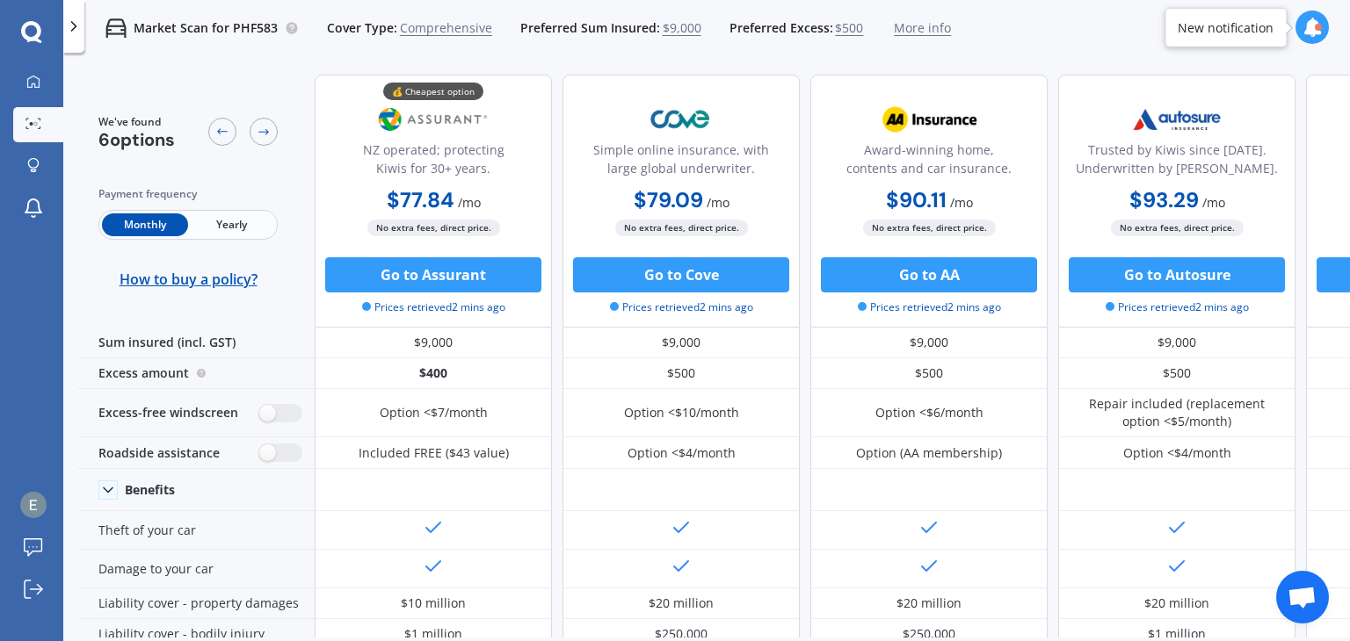
click at [677, 29] on span "$9,000" at bounding box center [682, 28] width 39 height 18
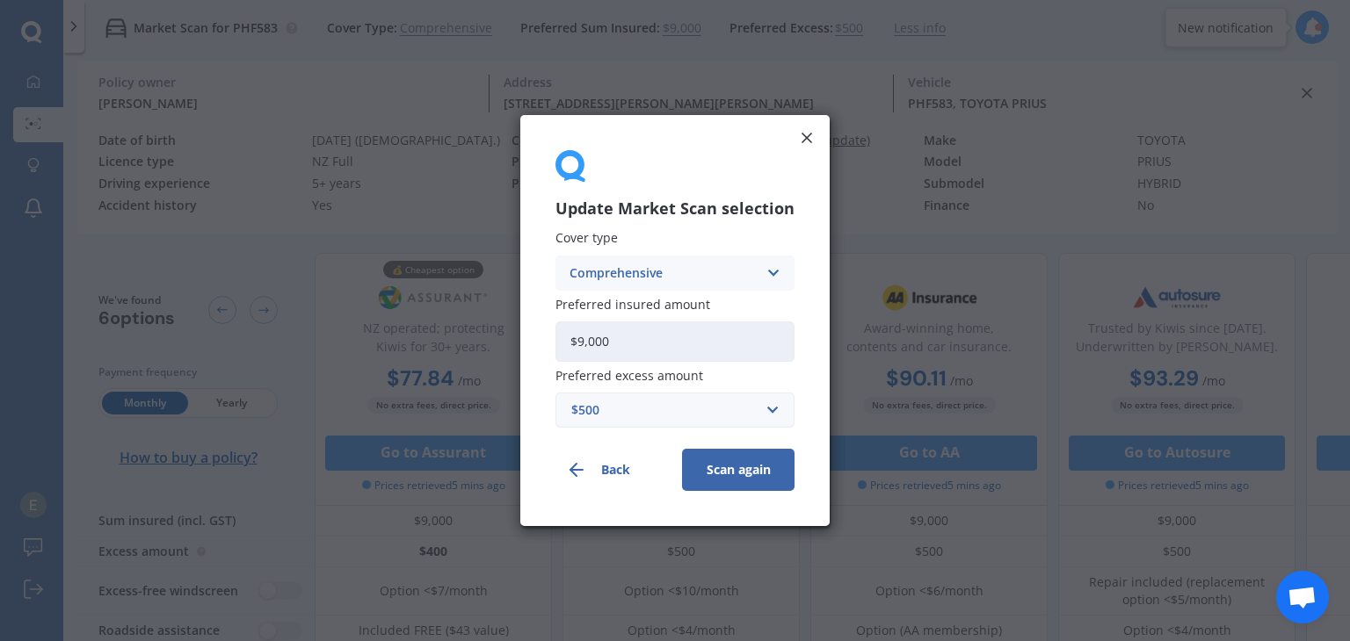
drag, startPoint x: 620, startPoint y: 335, endPoint x: 539, endPoint y: 341, distance: 82.0
click at [539, 341] on div "Update Market Scan selection Cover type Comprehensive Comprehensive Third Party…" at bounding box center [674, 320] width 309 height 411
type input "$8,500"
click at [728, 454] on button "Scan again" at bounding box center [738, 470] width 112 height 42
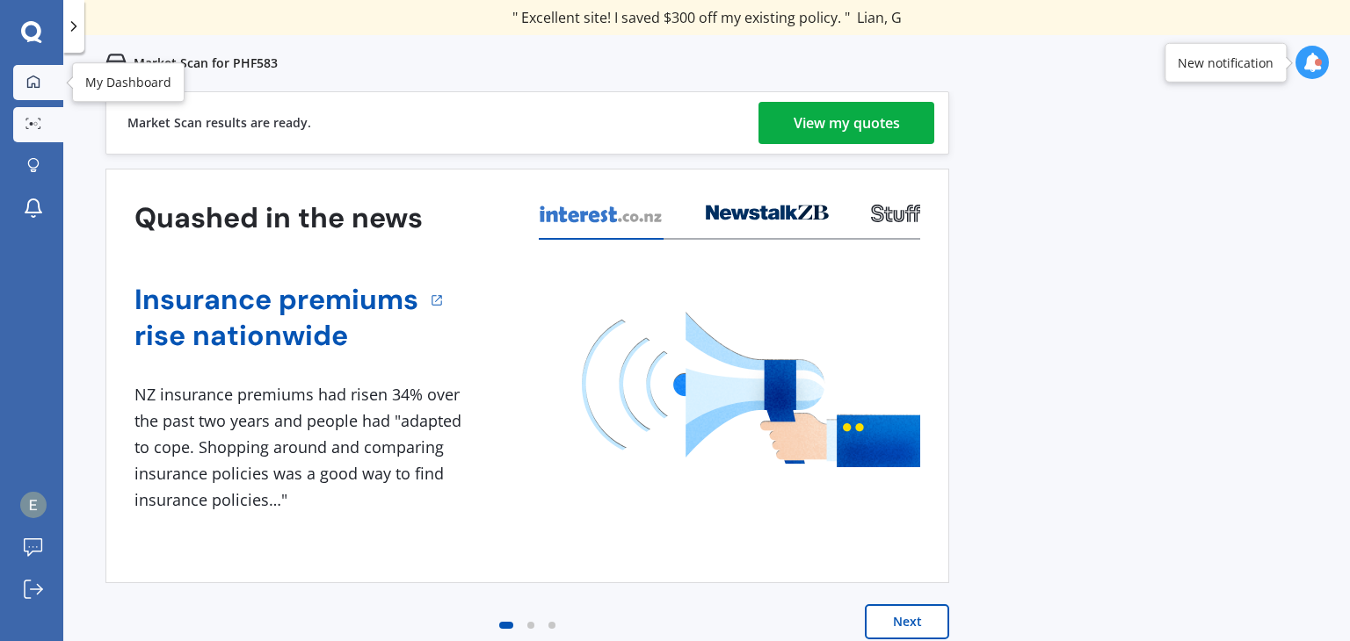
click at [27, 78] on icon at bounding box center [33, 81] width 12 height 12
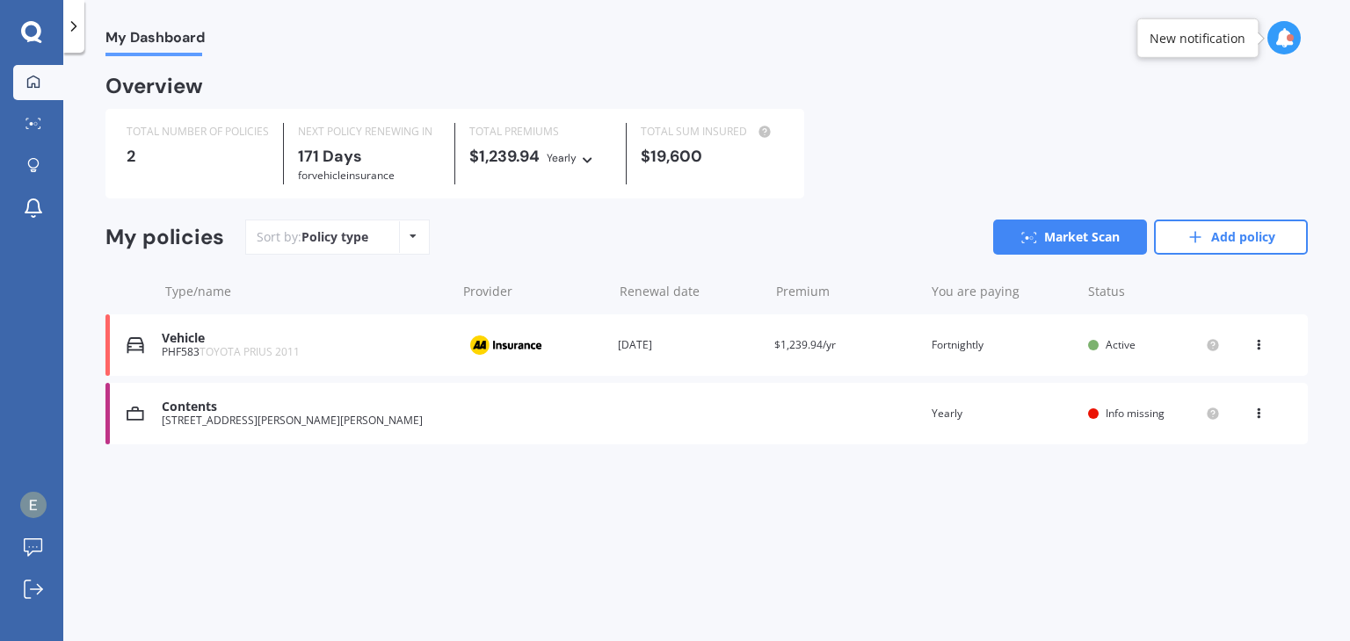
click at [583, 163] on icon at bounding box center [588, 157] width 12 height 11
click at [886, 177] on div "TOTAL NUMBER OF POLICIES 2 NEXT POLICY RENEWING [DATE] for Vehicle insurance TO…" at bounding box center [706, 154] width 1202 height 90
click at [1259, 242] on link "Add policy" at bounding box center [1231, 237] width 154 height 35
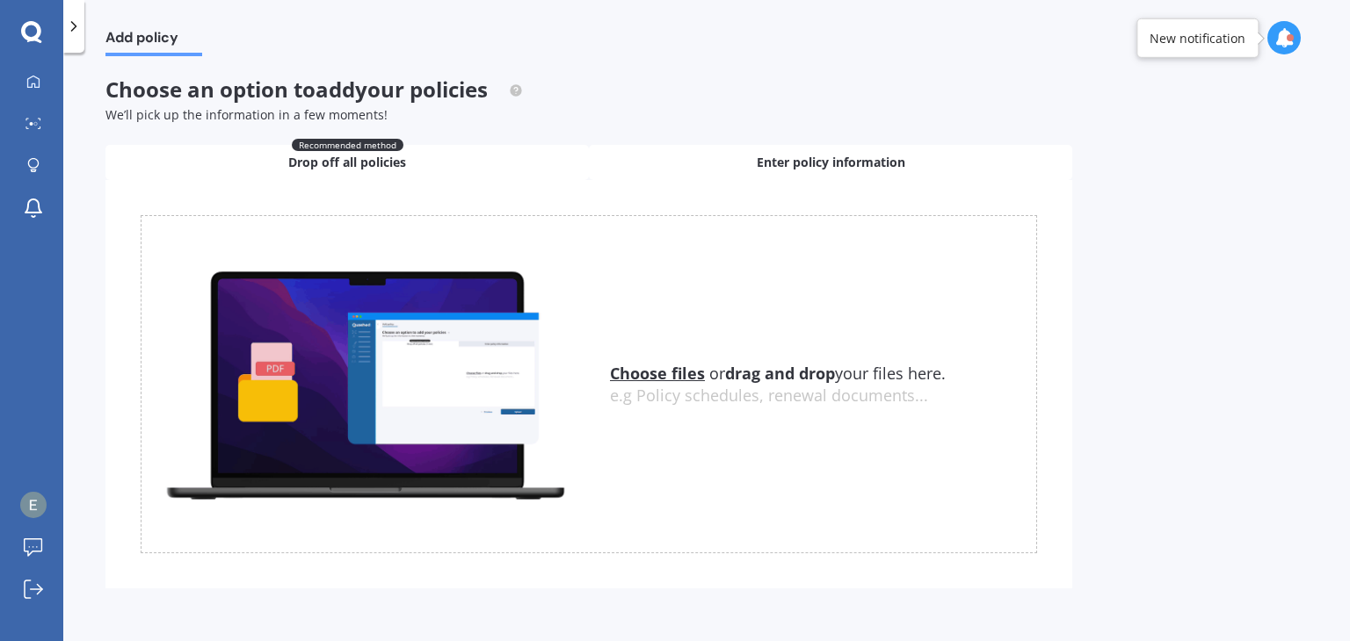
click at [830, 166] on span "Enter policy information" at bounding box center [831, 163] width 149 height 18
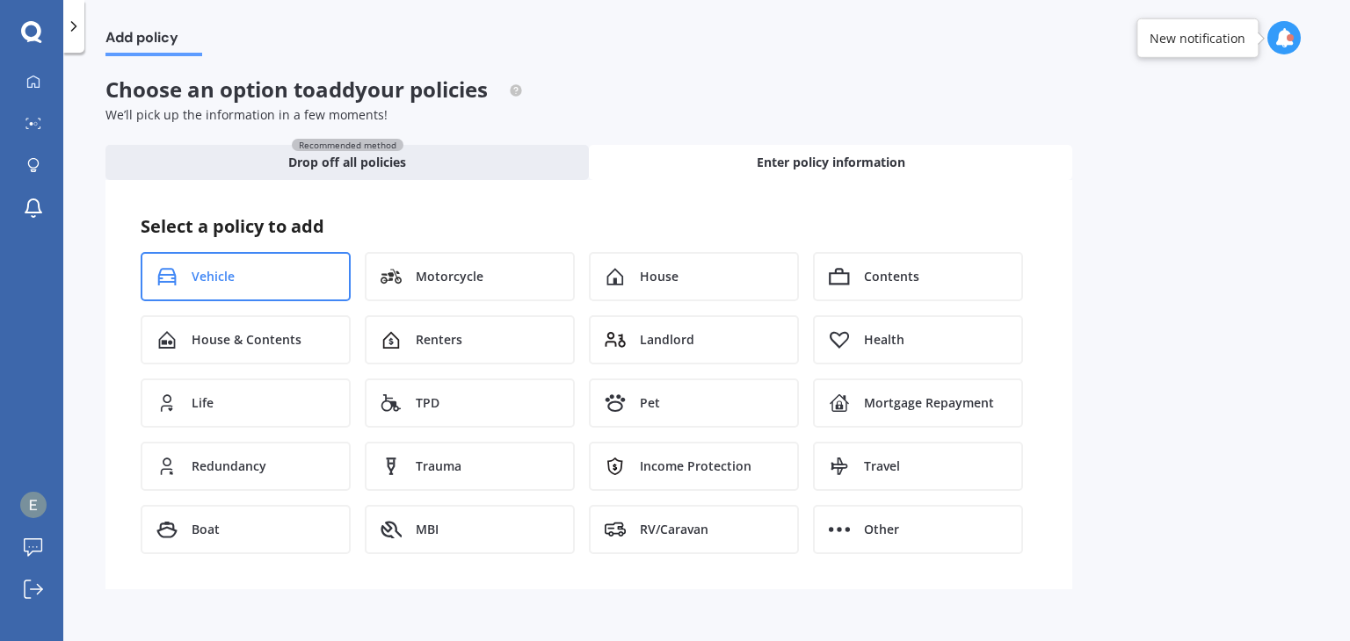
click at [227, 268] on span "Vehicle" at bounding box center [213, 277] width 43 height 18
